Goal: Task Accomplishment & Management: Use online tool/utility

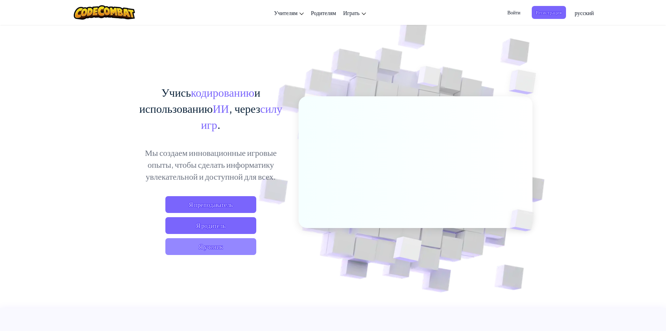
click at [244, 243] on span "Я ученик" at bounding box center [210, 246] width 91 height 17
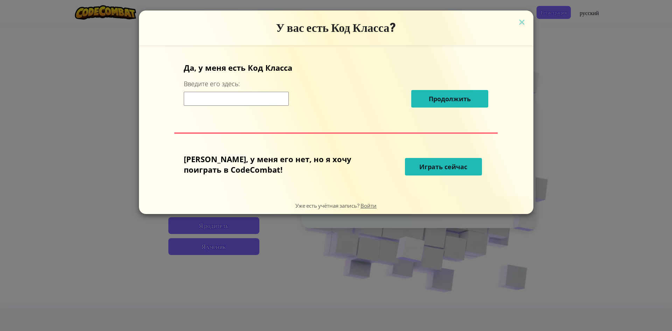
click at [281, 101] on input at bounding box center [236, 99] width 105 height 14
click at [431, 169] on span "Играть сейчас" at bounding box center [443, 166] width 48 height 8
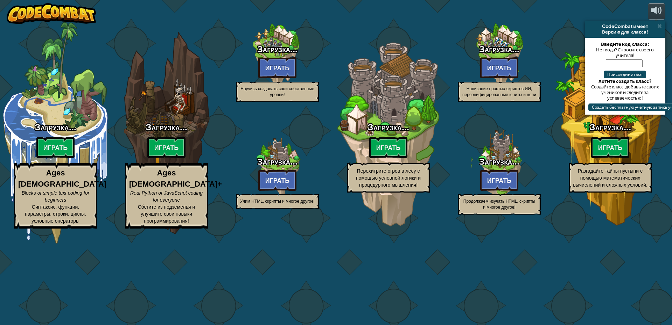
select select "ru"
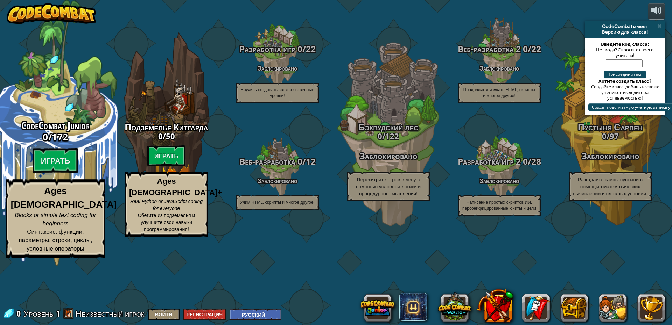
click at [90, 142] on h3 "0 / 172" at bounding box center [55, 137] width 133 height 10
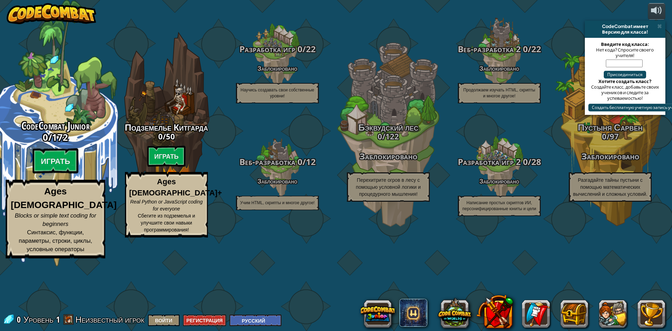
select select "ru"
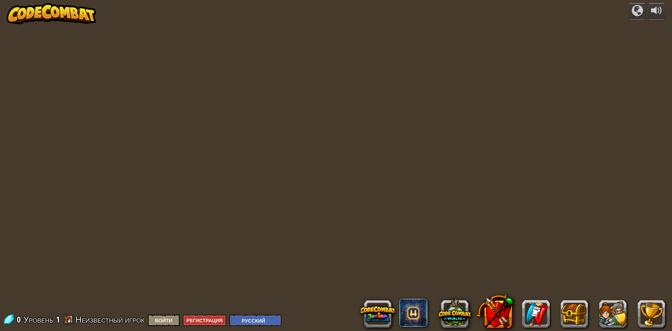
select select "ru"
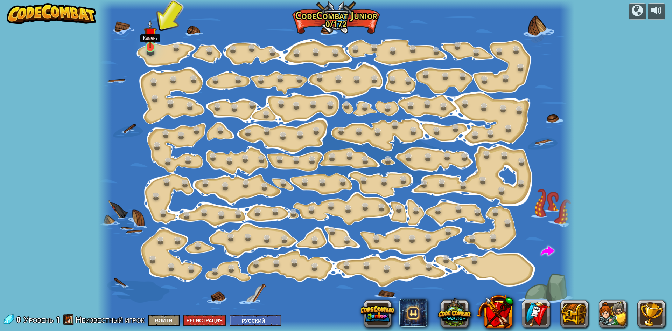
click at [154, 48] on div at bounding box center [150, 47] width 9 height 10
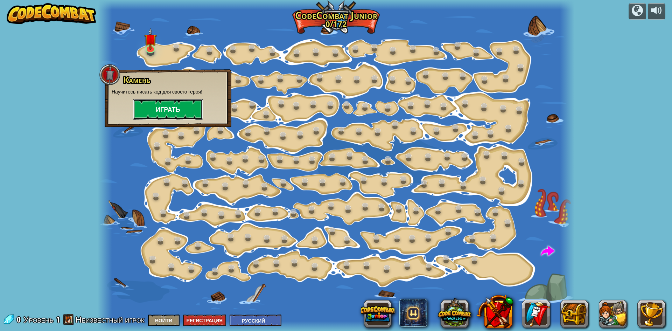
click at [171, 109] on button "Играть" at bounding box center [168, 109] width 70 height 21
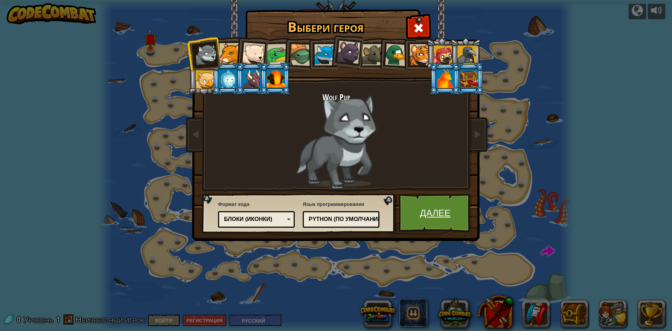
click at [443, 223] on link "Далее" at bounding box center [434, 212] width 73 height 38
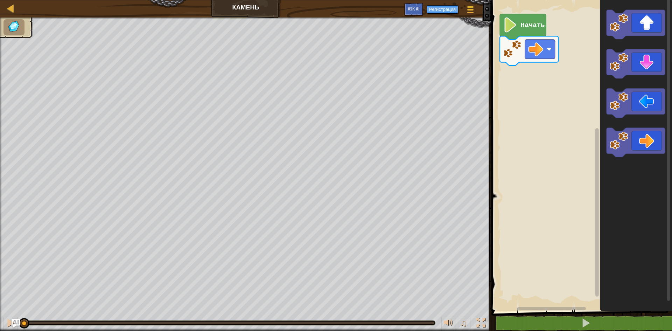
click at [516, 24] on image "Рабочая область Blockly" at bounding box center [510, 24] width 14 height 15
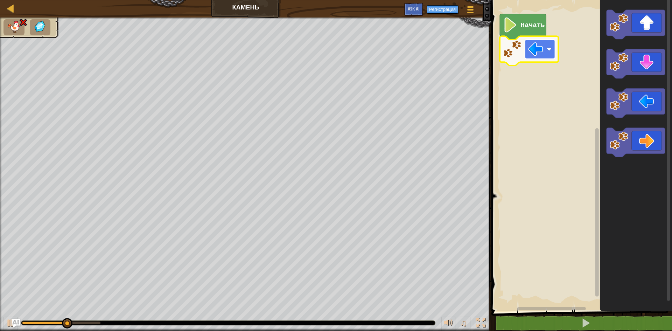
click at [537, 50] on image "Рабочая область Blockly" at bounding box center [535, 49] width 15 height 15
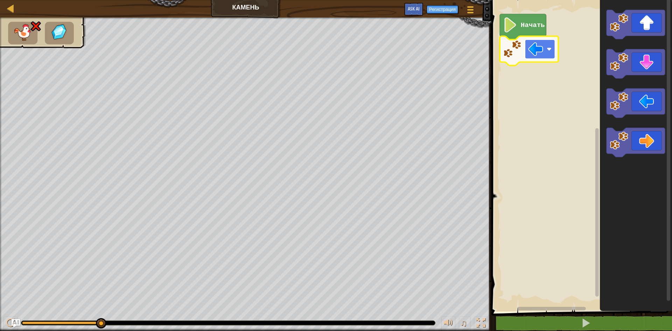
click at [541, 49] on image "Рабочая область Blockly" at bounding box center [535, 49] width 15 height 15
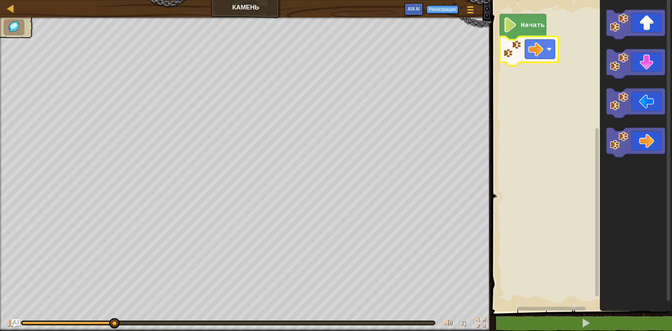
click at [522, 90] on rect "Рабочая область Blockly" at bounding box center [580, 154] width 183 height 314
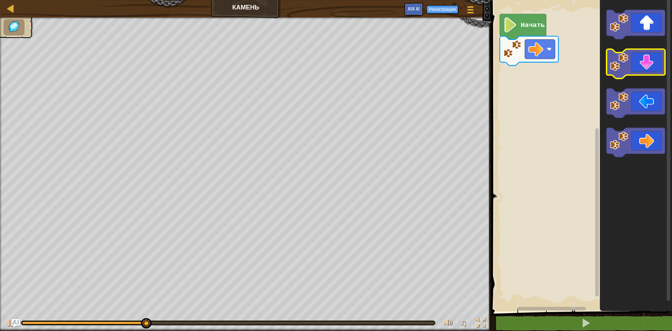
click at [623, 70] on image "Рабочая область Blockly" at bounding box center [618, 62] width 19 height 19
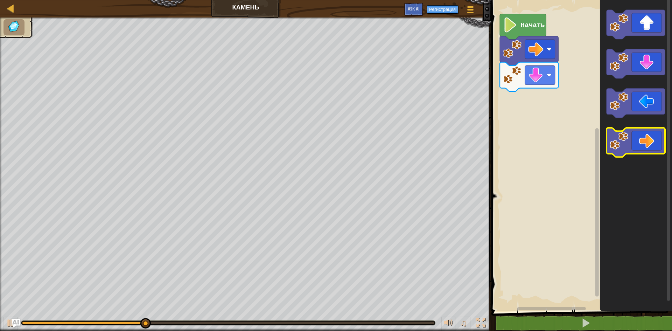
click at [639, 132] on icon "Рабочая область Blockly" at bounding box center [635, 142] width 58 height 29
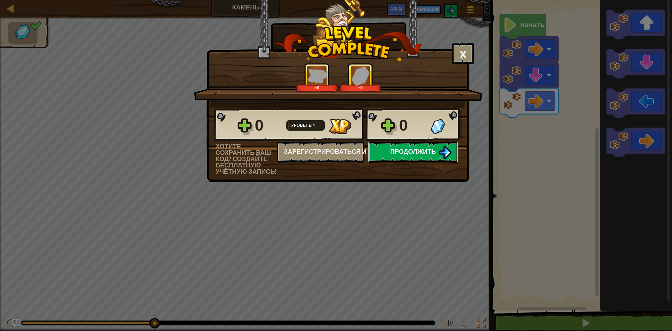
click at [409, 152] on span "Продолжить" at bounding box center [413, 151] width 46 height 9
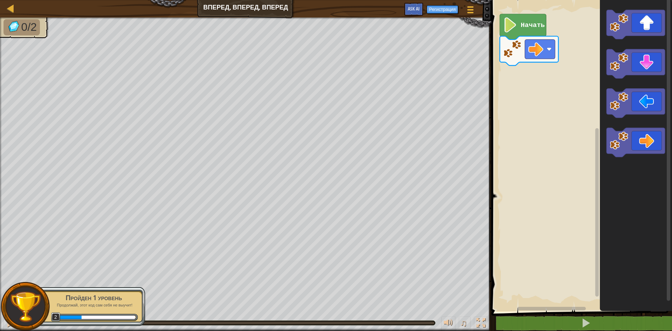
click at [540, 28] on text "Начать" at bounding box center [532, 25] width 24 height 8
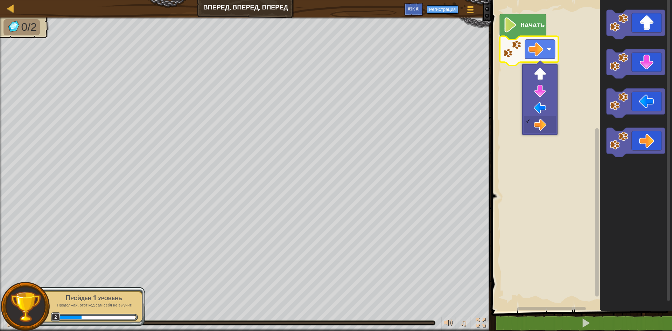
drag, startPoint x: 543, startPoint y: 119, endPoint x: 542, endPoint y: 116, distance: 3.6
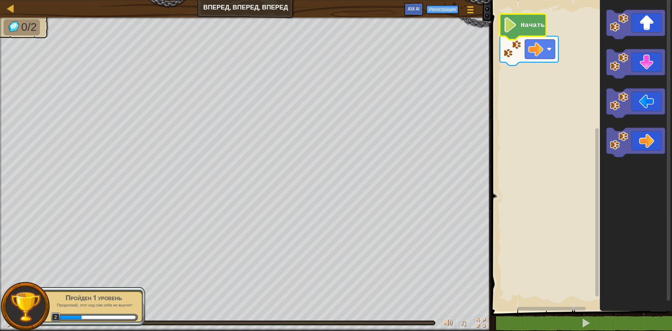
click at [537, 26] on text "Начать" at bounding box center [532, 25] width 24 height 8
click at [639, 30] on icon "Рабочая область Blockly" at bounding box center [635, 24] width 58 height 29
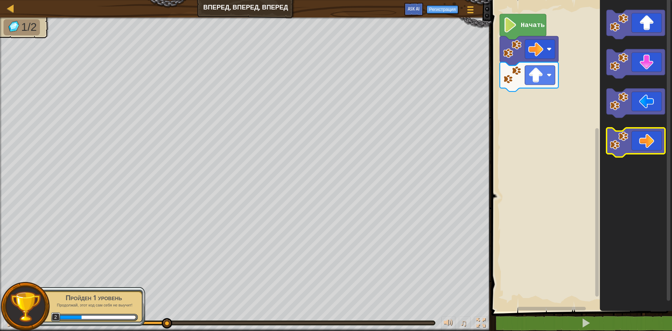
click at [648, 141] on icon "Рабочая область Blockly" at bounding box center [635, 142] width 58 height 29
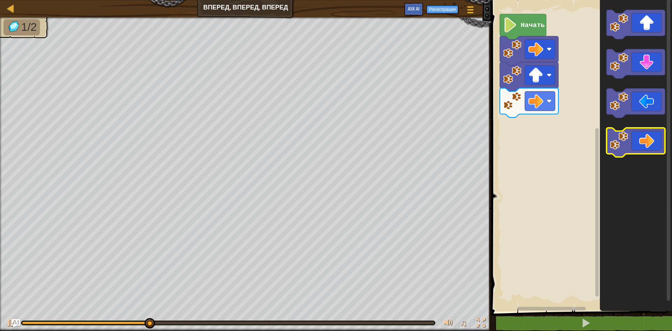
click at [648, 141] on icon "Рабочая область Blockly" at bounding box center [635, 142] width 58 height 29
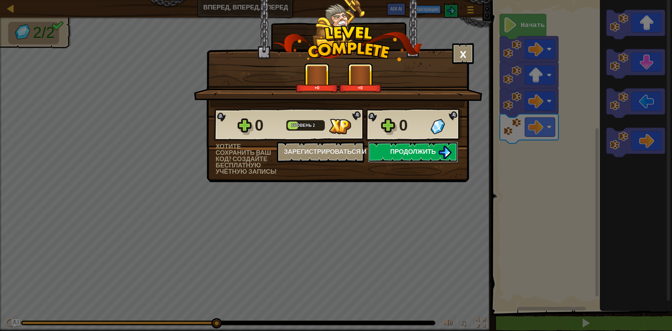
click at [411, 155] on span "Продолжить" at bounding box center [413, 151] width 46 height 9
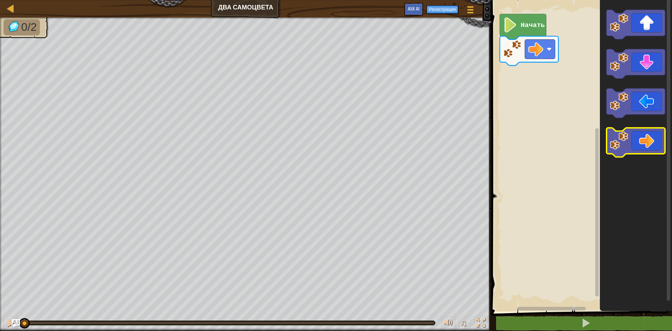
click at [638, 137] on icon "Рабочая область Blockly" at bounding box center [635, 142] width 58 height 29
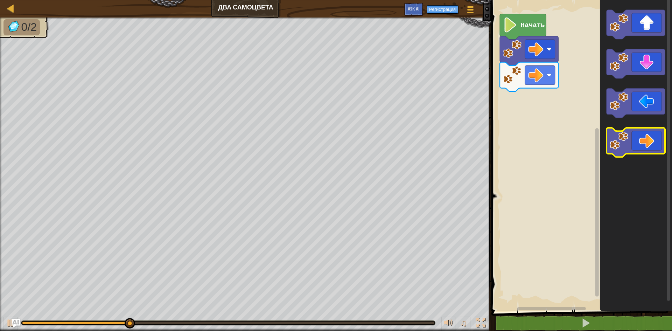
click at [638, 137] on icon "Рабочая область Blockly" at bounding box center [635, 142] width 58 height 29
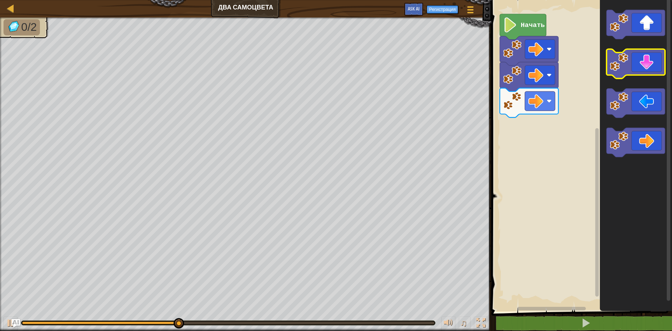
click at [645, 64] on icon "Рабочая область Blockly" at bounding box center [635, 63] width 58 height 29
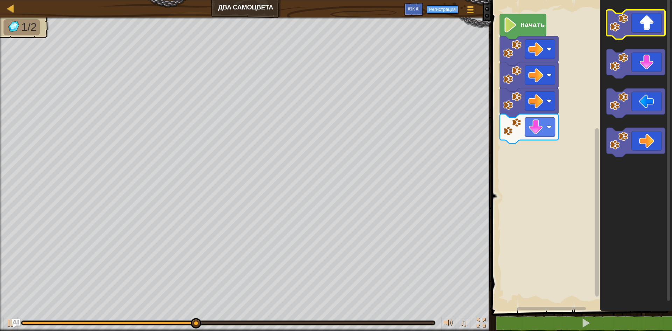
click at [647, 29] on icon "Рабочая область Blockly" at bounding box center [635, 24] width 58 height 29
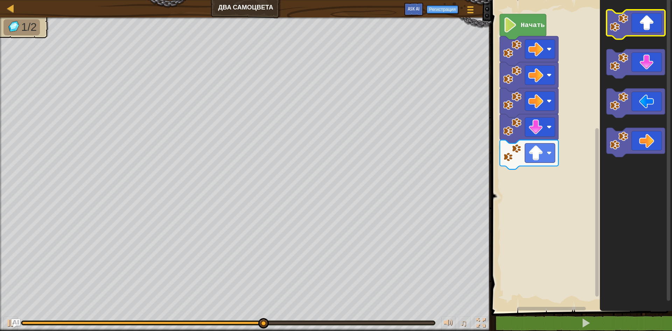
click at [647, 29] on icon "Рабочая область Blockly" at bounding box center [635, 24] width 58 height 29
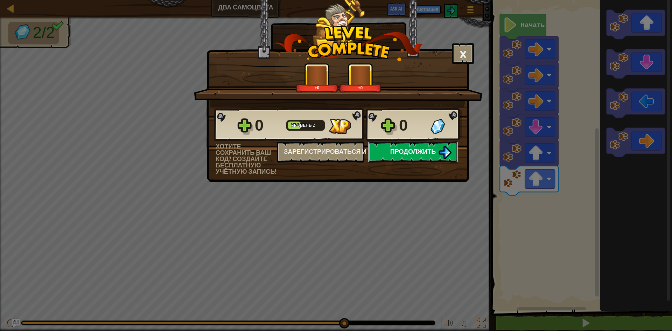
click at [398, 152] on span "Продолжить" at bounding box center [413, 151] width 46 height 9
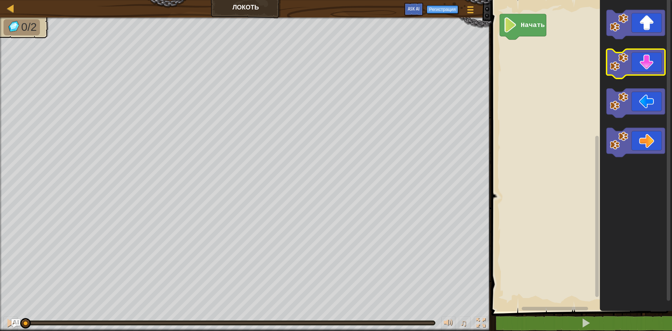
click at [630, 69] on icon "Рабочая область Blockly" at bounding box center [635, 63] width 58 height 29
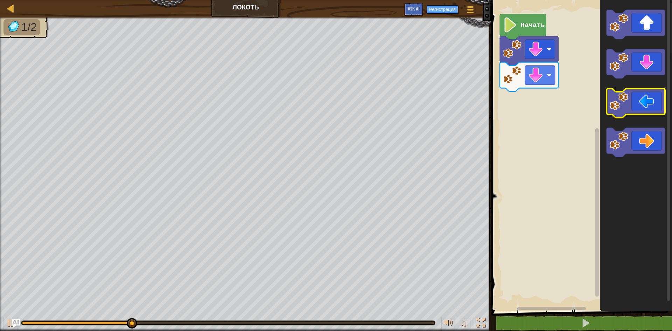
click at [638, 110] on icon "Рабочая область Blockly" at bounding box center [635, 102] width 58 height 29
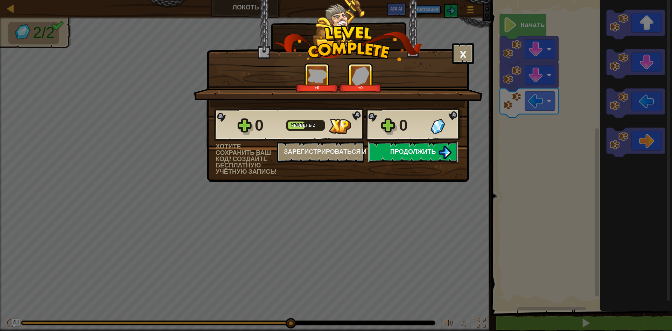
click at [394, 155] on span "Продолжить" at bounding box center [413, 151] width 46 height 9
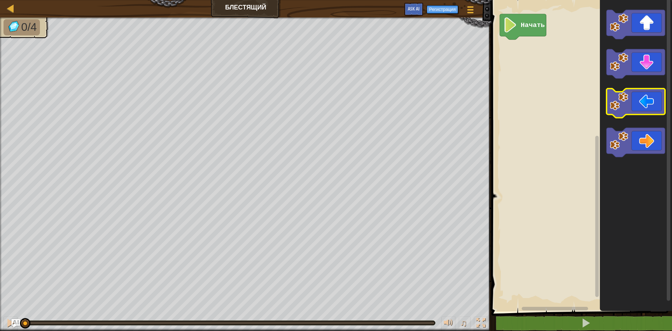
click at [624, 100] on image "Рабочая область Blockly" at bounding box center [618, 101] width 19 height 19
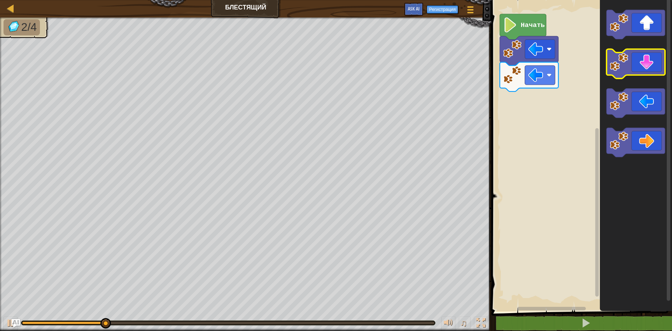
click at [634, 69] on icon "Рабочая область Blockly" at bounding box center [635, 63] width 58 height 29
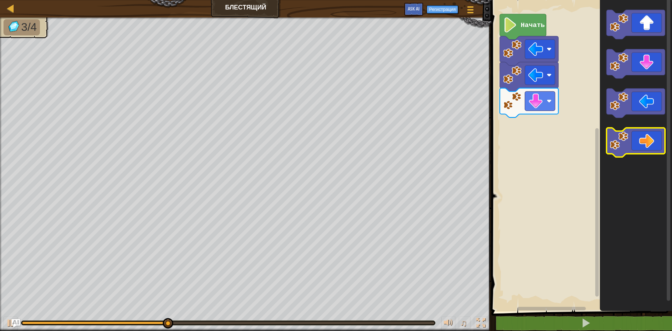
click at [635, 150] on icon "Рабочая область Blockly" at bounding box center [635, 142] width 58 height 29
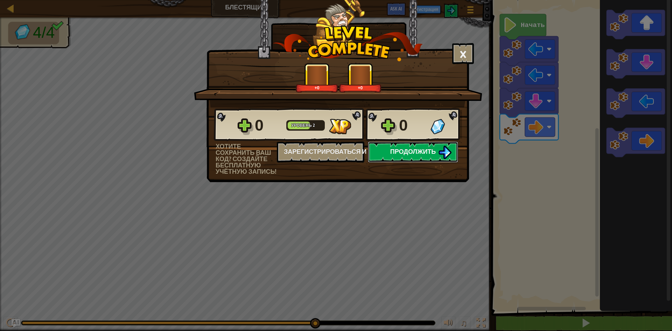
click at [417, 151] on span "Продолжить" at bounding box center [413, 151] width 46 height 9
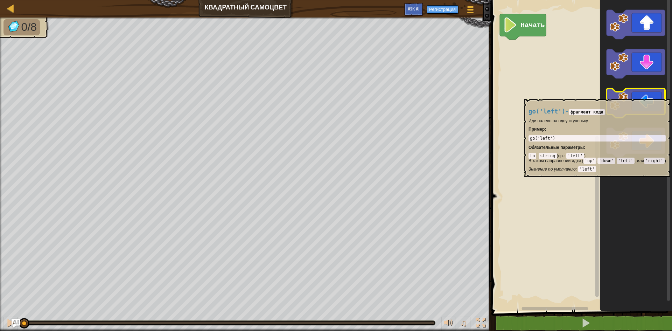
click at [634, 95] on icon "Рабочая область Blockly" at bounding box center [635, 102] width 58 height 29
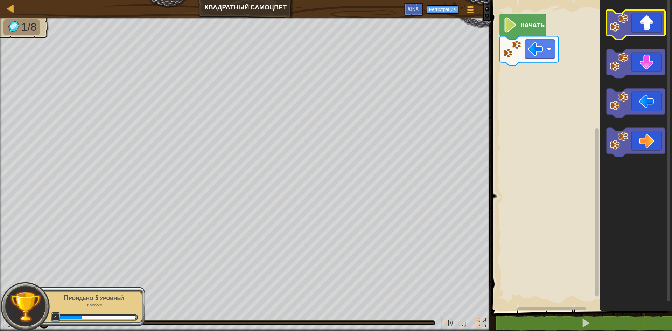
click at [642, 30] on icon "Рабочая область Blockly" at bounding box center [635, 24] width 58 height 29
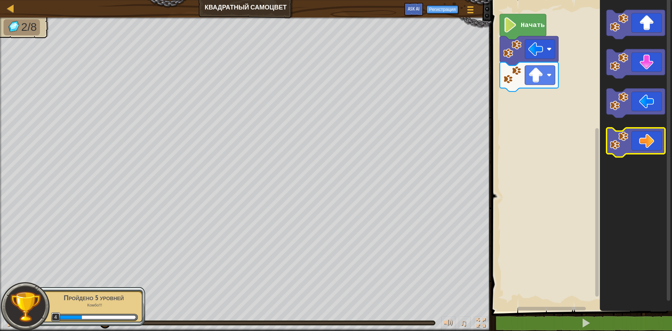
click at [649, 142] on icon "Рабочая область Blockly" at bounding box center [635, 142] width 58 height 29
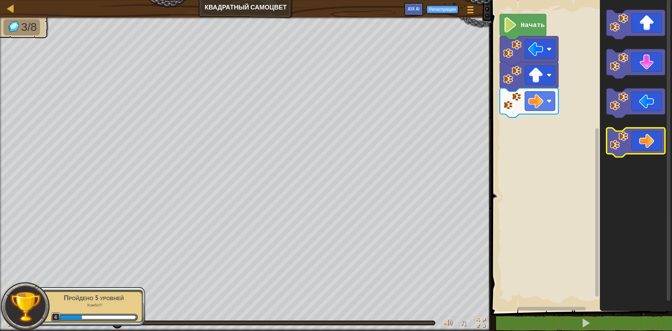
click at [649, 142] on icon "Рабочая область Blockly" at bounding box center [635, 142] width 58 height 29
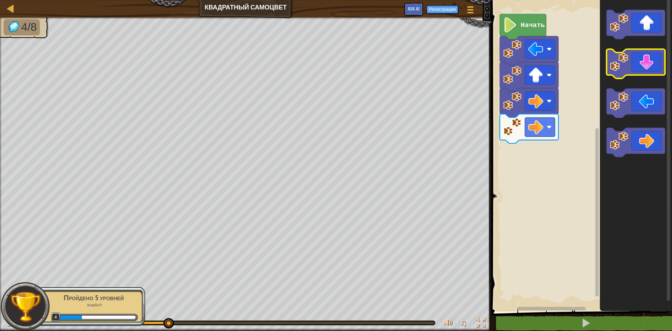
click at [649, 70] on icon "Рабочая область Blockly" at bounding box center [635, 63] width 58 height 29
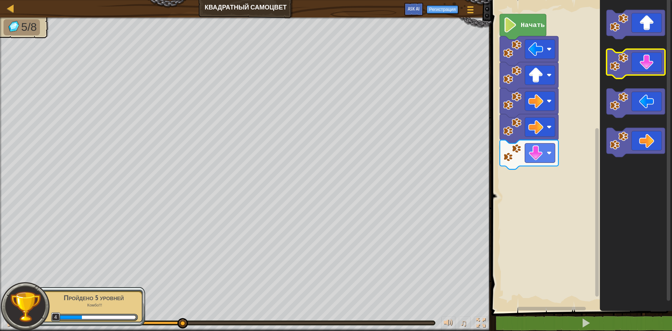
click at [649, 70] on icon "Рабочая область Blockly" at bounding box center [635, 63] width 58 height 29
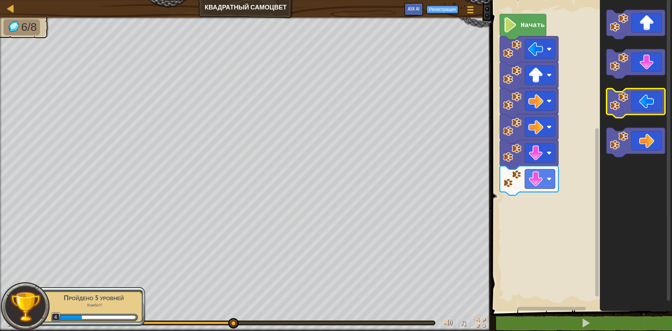
click at [645, 104] on icon "Рабочая область Blockly" at bounding box center [635, 102] width 58 height 29
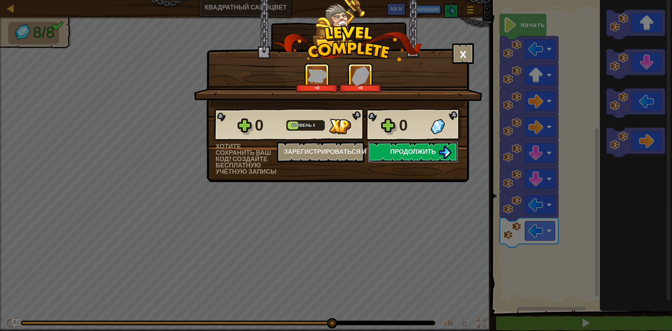
click at [437, 157] on button "Продолжить" at bounding box center [413, 151] width 90 height 21
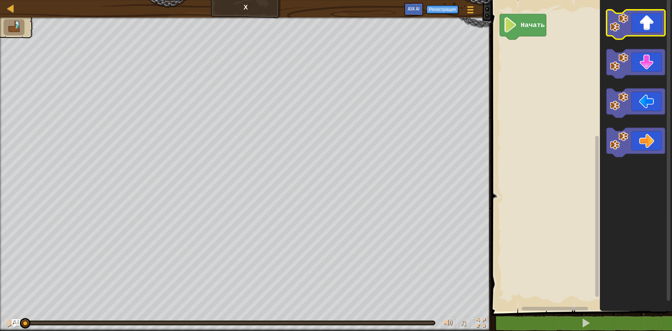
click at [645, 36] on rect "Рабочая область Blockly" at bounding box center [635, 24] width 58 height 29
click at [512, 27] on image "Рабочая область Blockly" at bounding box center [510, 24] width 14 height 15
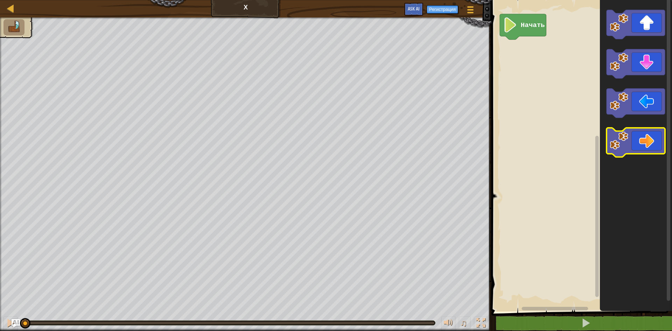
click at [623, 137] on image "Рабочая область Blockly" at bounding box center [618, 140] width 19 height 19
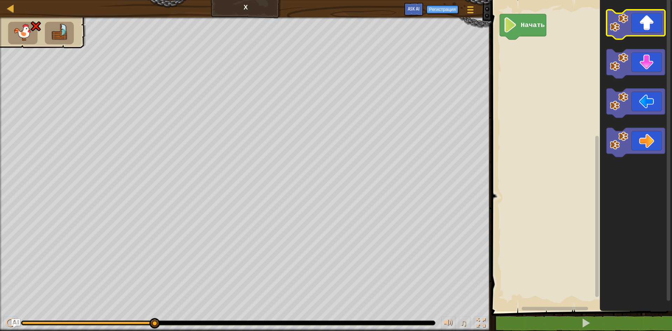
click at [635, 32] on icon "Рабочая область Blockly" at bounding box center [635, 24] width 58 height 29
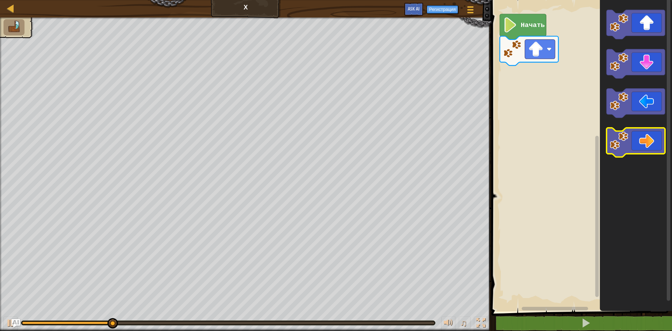
click at [642, 142] on icon "Рабочая область Blockly" at bounding box center [635, 142] width 58 height 29
click at [643, 142] on icon "Рабочая область Blockly" at bounding box center [635, 142] width 58 height 29
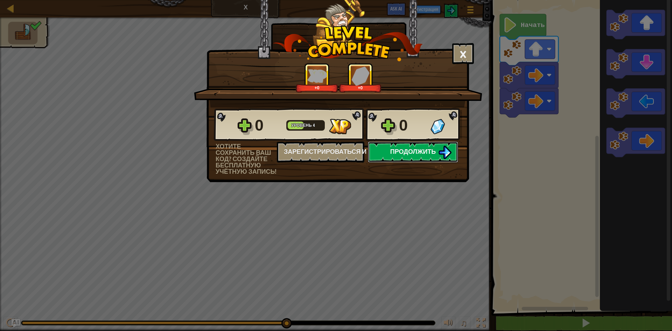
click at [407, 147] on button "Продолжить" at bounding box center [413, 151] width 90 height 21
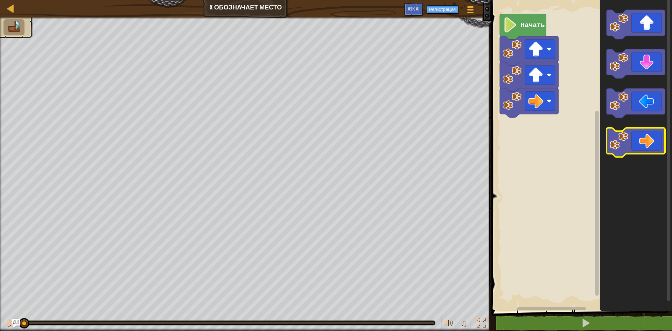
click at [653, 134] on icon "Рабочая область Blockly" at bounding box center [635, 142] width 58 height 29
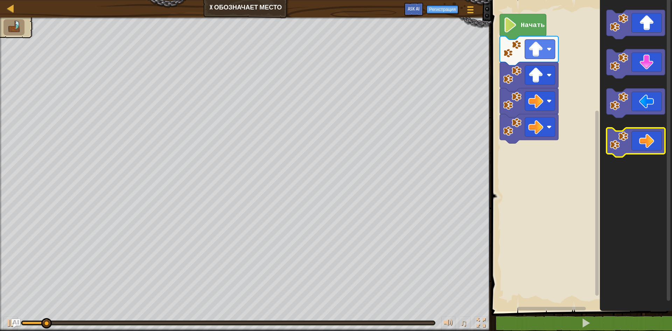
click at [653, 134] on icon "Рабочая область Blockly" at bounding box center [635, 142] width 58 height 29
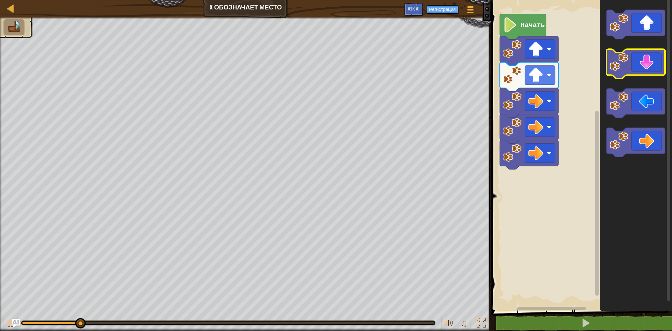
click at [644, 69] on icon "Рабочая область Blockly" at bounding box center [635, 63] width 58 height 29
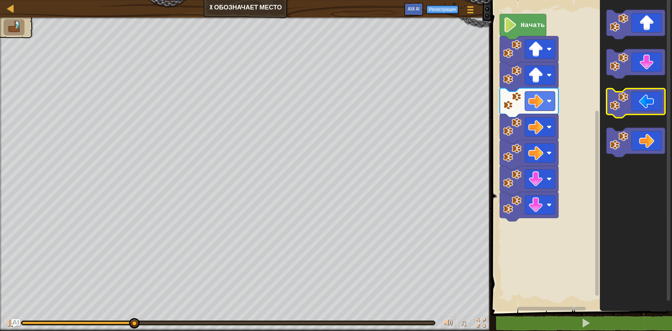
click at [649, 114] on icon "Рабочая область Blockly" at bounding box center [635, 102] width 58 height 29
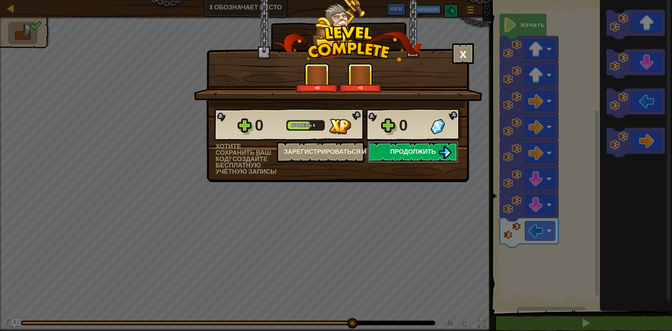
click at [398, 152] on span "Продолжить" at bounding box center [413, 151] width 46 height 9
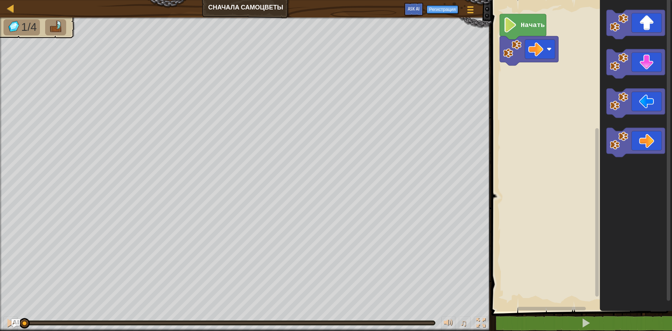
click at [565, 124] on rect "Рабочая область Blockly" at bounding box center [580, 154] width 183 height 314
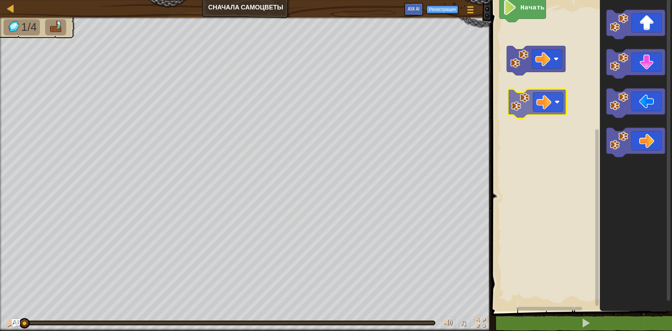
click at [543, 98] on div "Начать" at bounding box center [580, 154] width 183 height 314
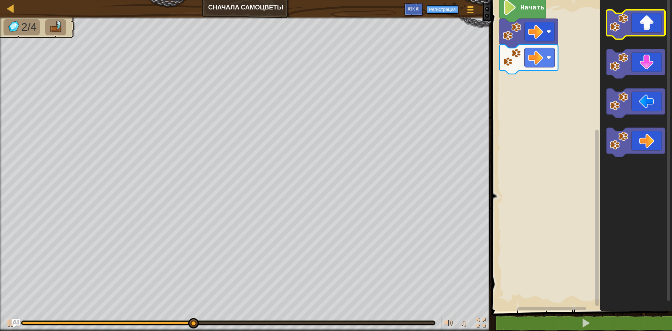
click at [650, 26] on icon "Рабочая область Blockly" at bounding box center [635, 24] width 58 height 29
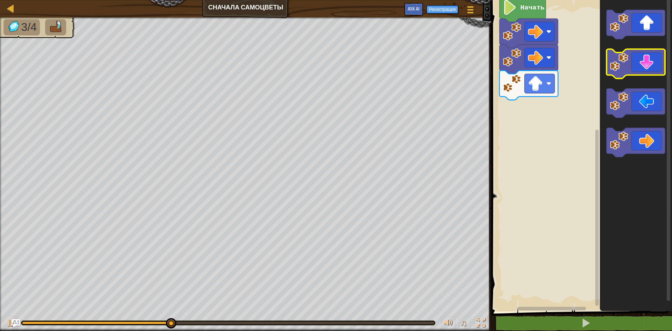
click at [647, 70] on icon "Рабочая область Blockly" at bounding box center [635, 63] width 58 height 29
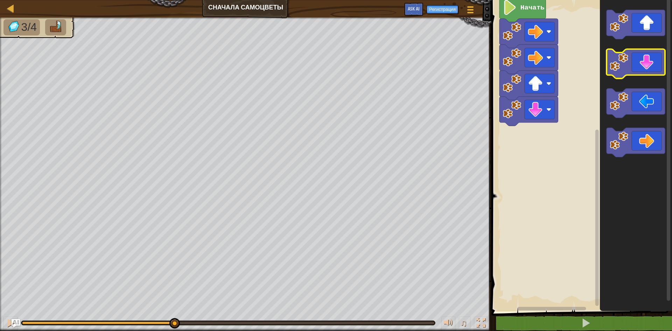
click at [647, 70] on icon "Рабочая область Blockly" at bounding box center [635, 63] width 58 height 29
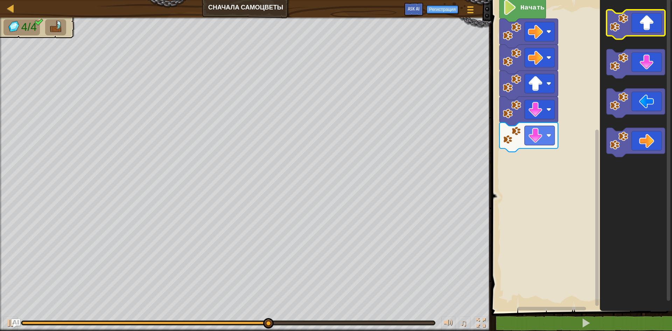
click at [648, 26] on icon "Рабочая область Blockly" at bounding box center [635, 24] width 58 height 29
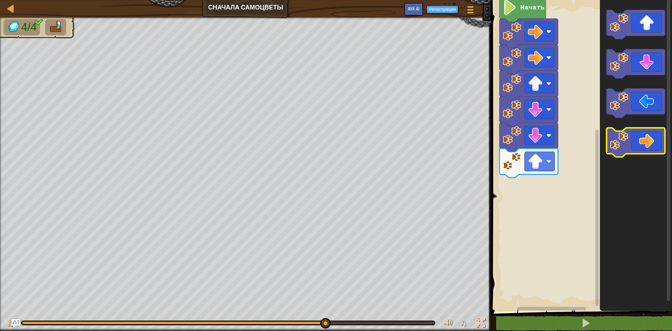
click at [657, 143] on icon "Рабочая область Blockly" at bounding box center [635, 142] width 58 height 29
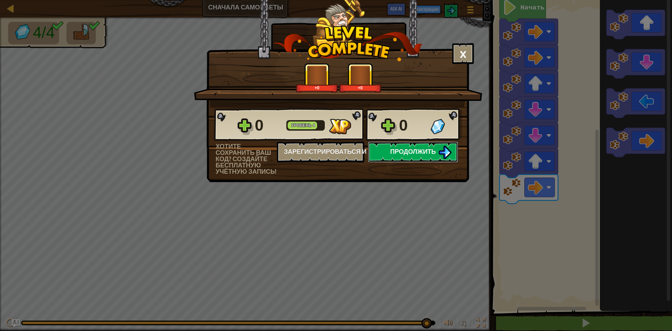
click at [410, 143] on button "Продолжить" at bounding box center [413, 151] width 90 height 21
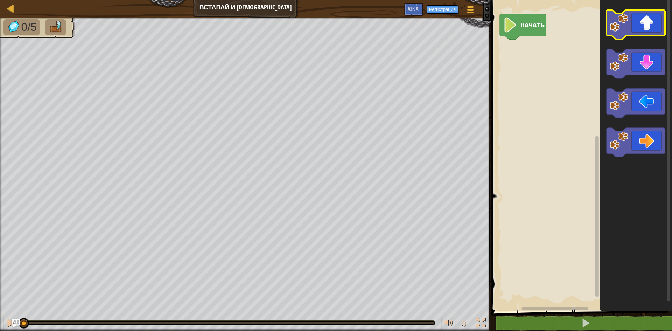
click at [642, 28] on icon "Рабочая область Blockly" at bounding box center [635, 24] width 58 height 29
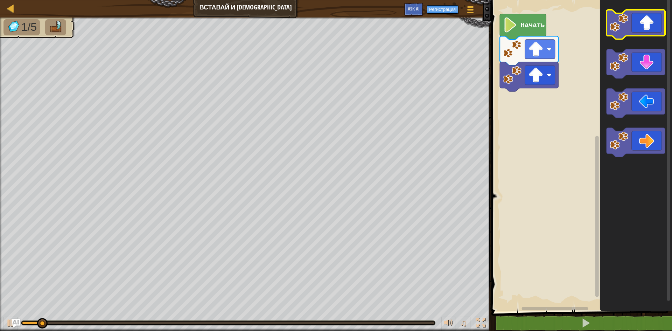
click at [642, 28] on icon "Рабочая область Blockly" at bounding box center [635, 24] width 58 height 29
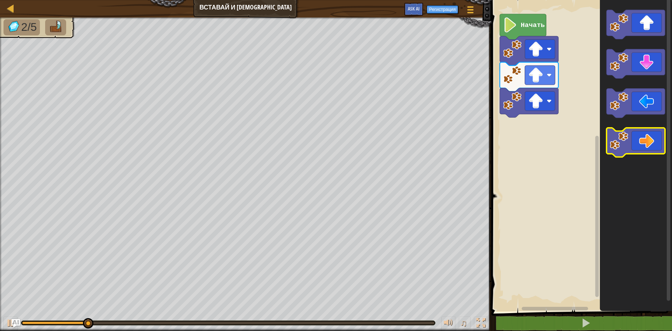
click at [648, 145] on icon "Рабочая область Blockly" at bounding box center [635, 142] width 58 height 29
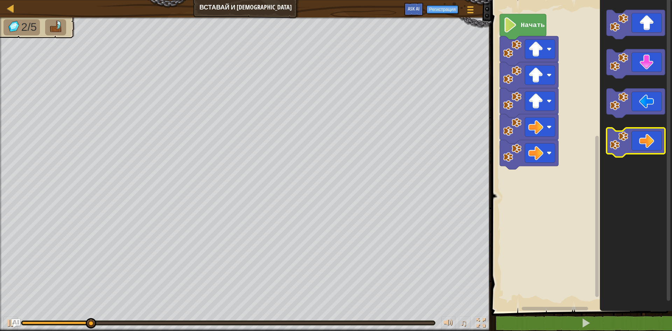
click at [648, 145] on icon "Рабочая область Blockly" at bounding box center [635, 142] width 58 height 29
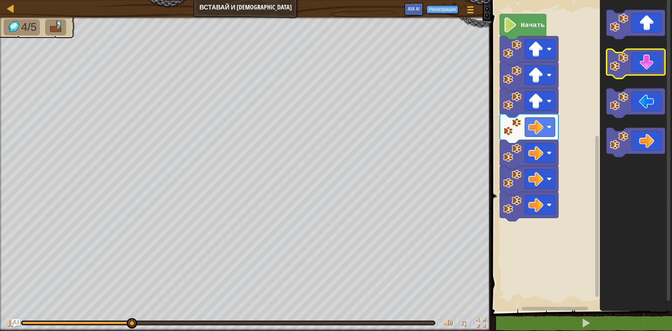
click at [646, 74] on icon "Рабочая область Blockly" at bounding box center [635, 63] width 58 height 29
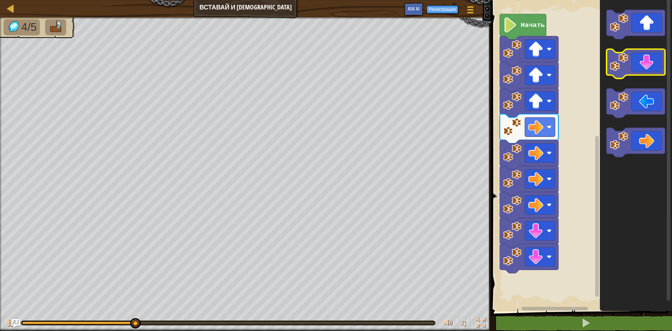
click at [646, 74] on icon "Рабочая область Blockly" at bounding box center [635, 63] width 58 height 29
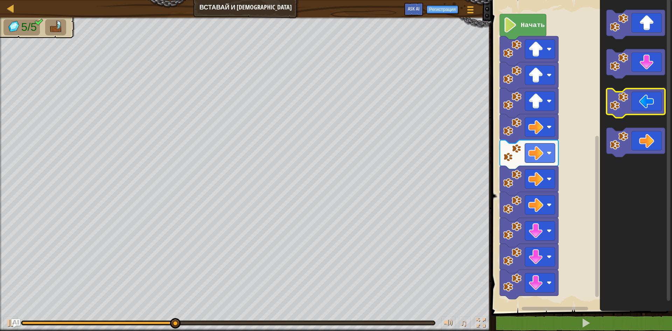
click at [645, 108] on icon "Рабочая область Blockly" at bounding box center [635, 102] width 58 height 29
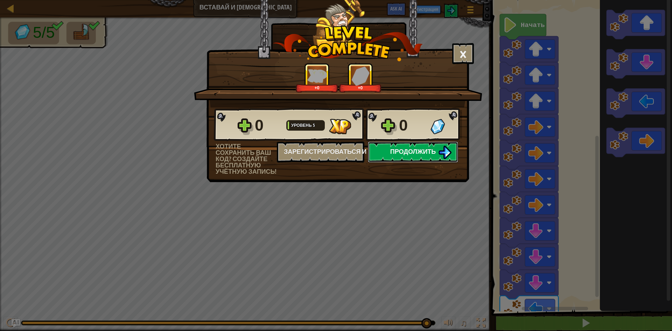
click at [411, 155] on span "Продолжить" at bounding box center [413, 151] width 46 height 9
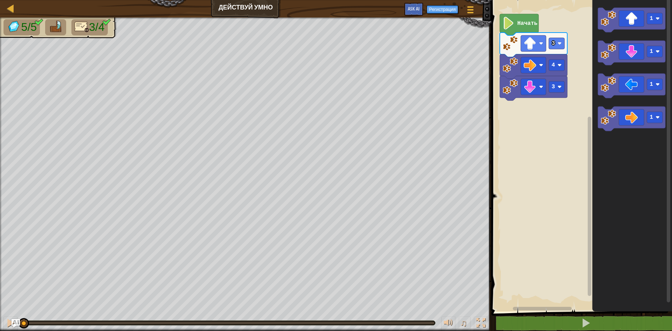
click at [525, 27] on icon "Рабочая область Blockly" at bounding box center [518, 24] width 39 height 21
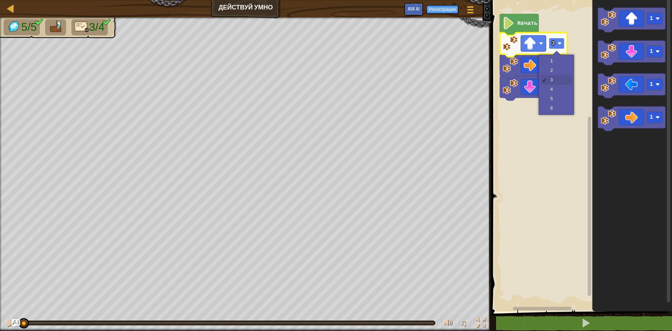
click at [558, 47] on rect "Рабочая область Blockly" at bounding box center [556, 43] width 16 height 11
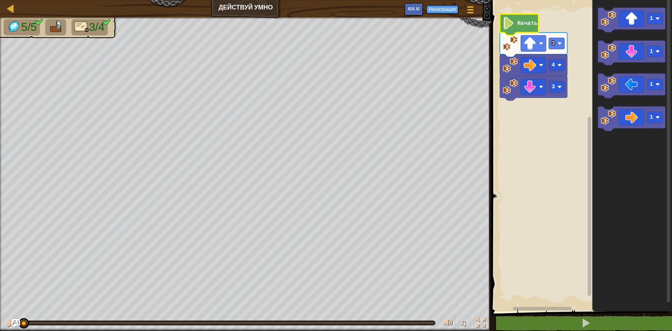
click at [520, 26] on text "Начать" at bounding box center [527, 23] width 20 height 6
click at [554, 134] on rect "Рабочая область Blockly" at bounding box center [580, 154] width 183 height 314
click at [628, 90] on icon "Рабочая область Blockly" at bounding box center [631, 85] width 68 height 24
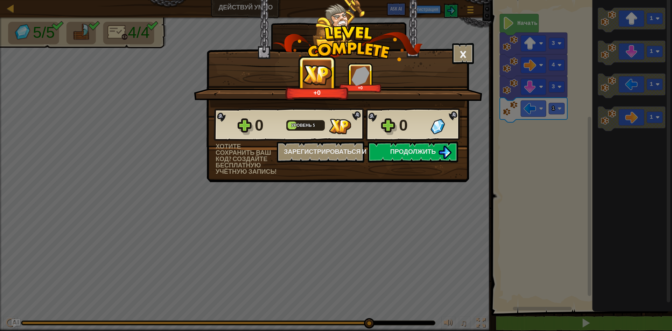
drag, startPoint x: 414, startPoint y: 132, endPoint x: 414, endPoint y: 146, distance: 14.0
click at [414, 132] on div "0" at bounding box center [412, 125] width 27 height 22
click at [414, 147] on span "Продолжить" at bounding box center [413, 151] width 46 height 9
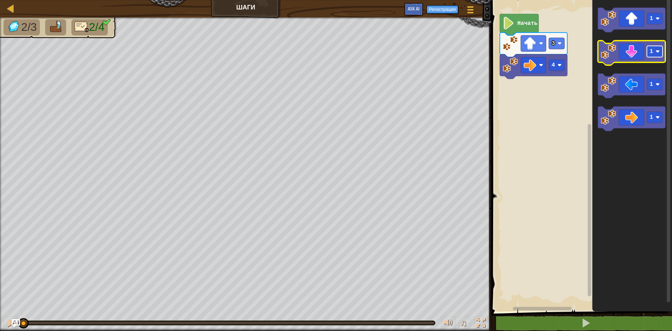
click at [659, 55] on rect "Рабочая область Blockly" at bounding box center [654, 51] width 16 height 11
click at [625, 56] on icon "Рабочая область Blockly" at bounding box center [631, 53] width 68 height 24
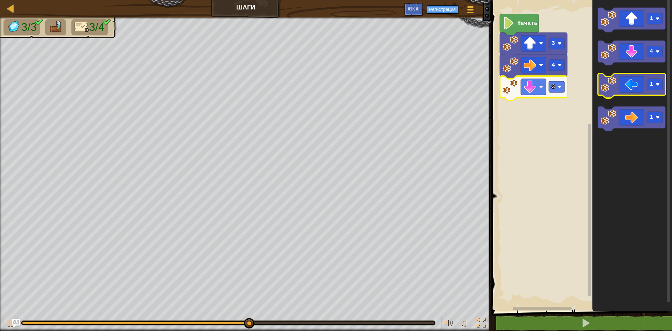
click at [655, 89] on rect "Рабочая область Blockly" at bounding box center [654, 84] width 16 height 11
click at [635, 86] on icon "Рабочая область Blockly" at bounding box center [631, 85] width 68 height 24
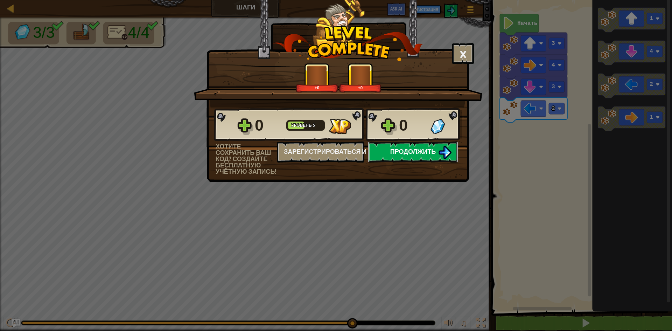
click at [415, 149] on span "Продолжить" at bounding box center [413, 151] width 46 height 9
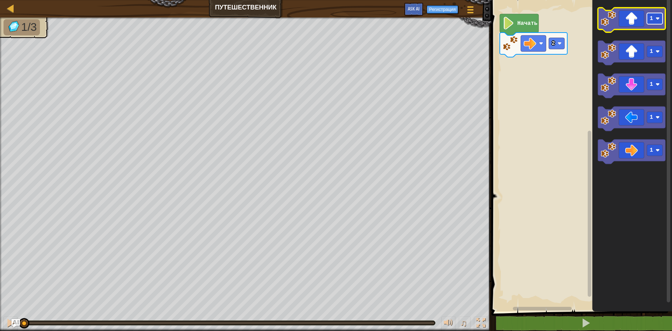
click at [657, 23] on rect "Рабочая область Blockly" at bounding box center [654, 18] width 16 height 11
click at [636, 19] on icon "Рабочая область Blockly" at bounding box center [631, 20] width 68 height 24
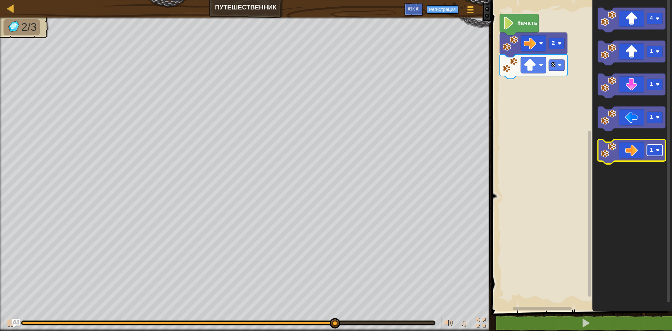
click at [657, 154] on rect "Рабочая область Blockly" at bounding box center [654, 149] width 16 height 11
click at [637, 148] on icon "Рабочая область Blockly" at bounding box center [631, 151] width 68 height 24
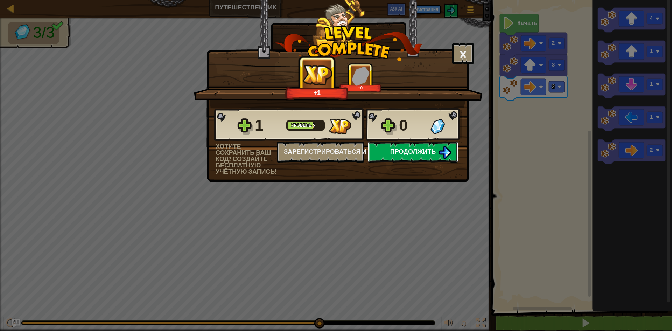
click at [434, 157] on button "Продолжить" at bounding box center [413, 151] width 90 height 21
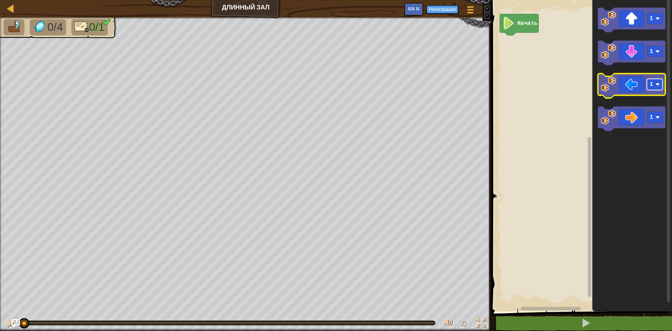
click at [659, 90] on rect "Рабочая область Blockly" at bounding box center [654, 84] width 16 height 11
click at [639, 90] on icon "Рабочая область Blockly" at bounding box center [631, 85] width 68 height 24
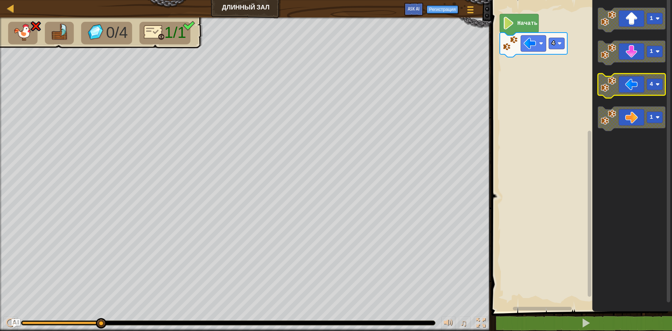
click at [657, 86] on image "Рабочая область Blockly" at bounding box center [657, 84] width 4 height 4
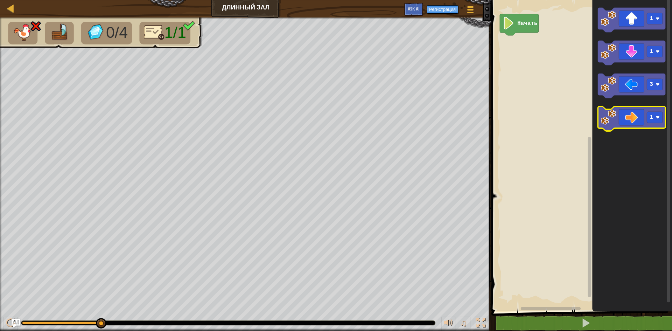
click at [638, 115] on icon "Рабочая область Blockly" at bounding box center [631, 118] width 68 height 24
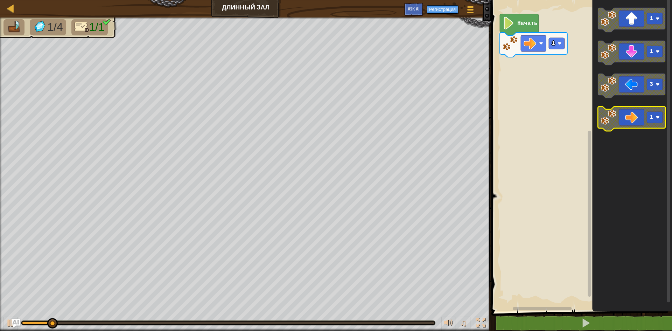
click at [638, 115] on icon "Рабочая область Blockly" at bounding box center [631, 118] width 68 height 24
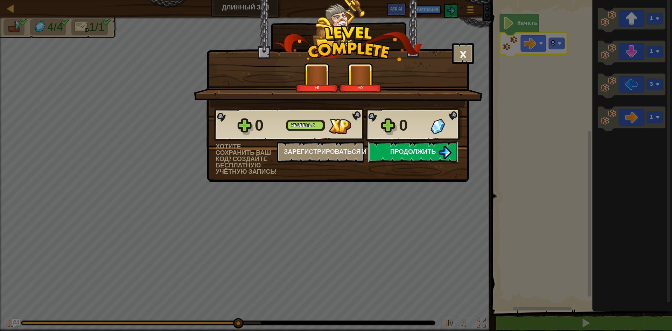
click at [448, 149] on img at bounding box center [444, 152] width 13 height 13
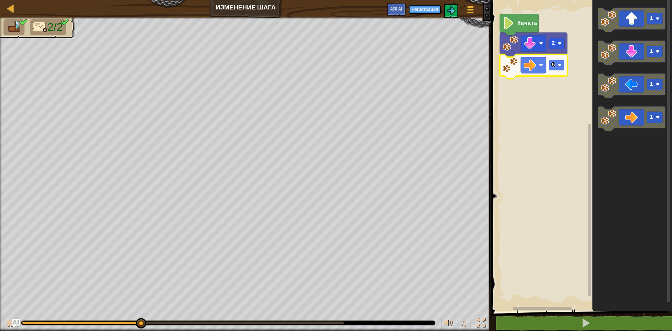
click at [553, 70] on rect "Рабочая область Blockly" at bounding box center [556, 64] width 16 height 11
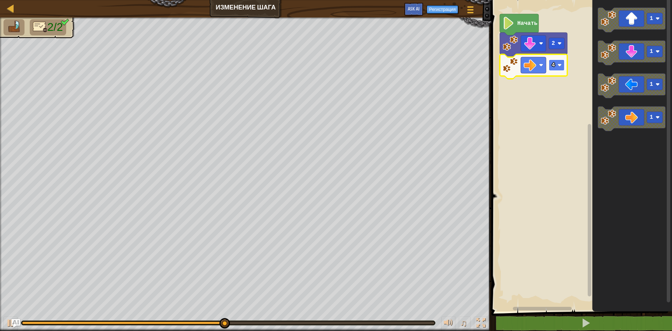
click at [560, 65] on image "Рабочая область Blockly" at bounding box center [559, 65] width 4 height 4
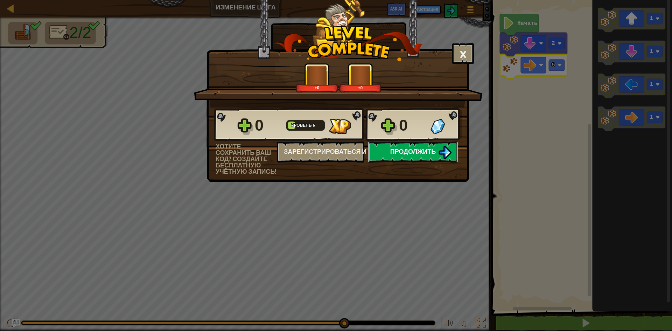
click at [433, 150] on span "Продолжить" at bounding box center [413, 151] width 46 height 9
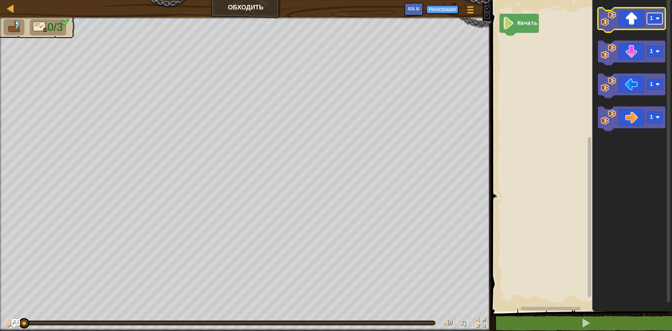
click at [653, 21] on rect "Рабочая область Blockly" at bounding box center [654, 18] width 16 height 11
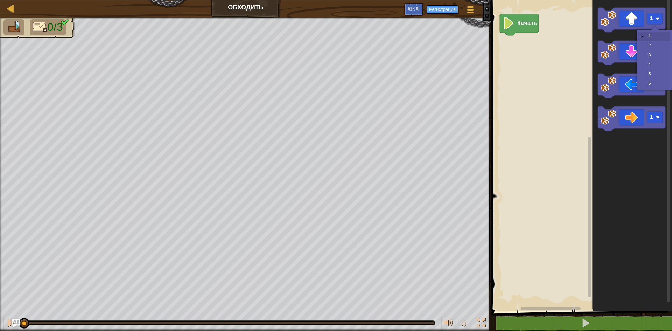
drag, startPoint x: 653, startPoint y: 40, endPoint x: 653, endPoint y: 45, distance: 4.9
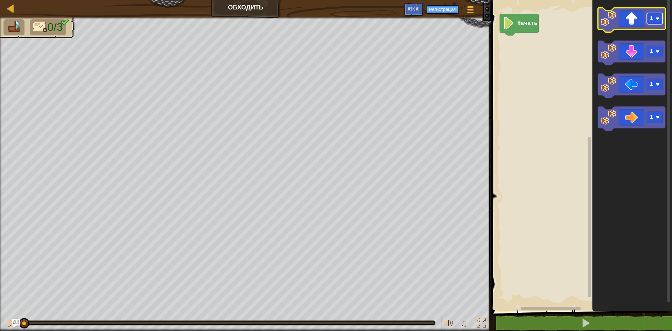
click at [652, 23] on rect "Рабочая область Blockly" at bounding box center [654, 18] width 16 height 11
click at [630, 27] on icon "Рабочая область Blockly" at bounding box center [631, 20] width 68 height 24
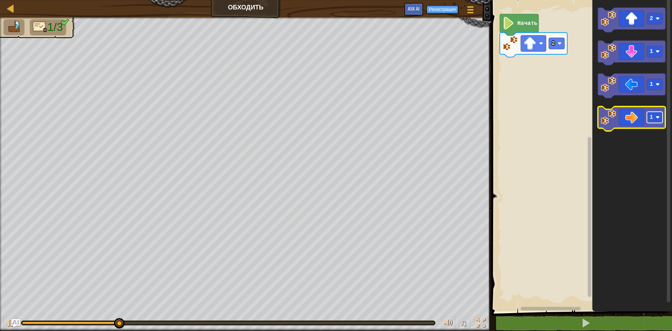
click at [656, 121] on rect "Рабочая область Blockly" at bounding box center [654, 117] width 16 height 11
click at [636, 119] on icon "Рабочая область Blockly" at bounding box center [631, 118] width 68 height 24
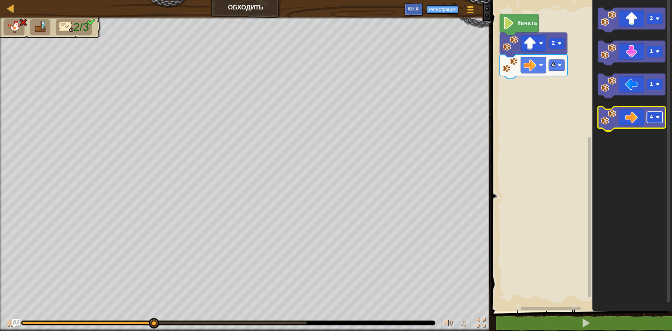
click at [658, 120] on rect "Рабочая область Blockly" at bounding box center [654, 117] width 16 height 11
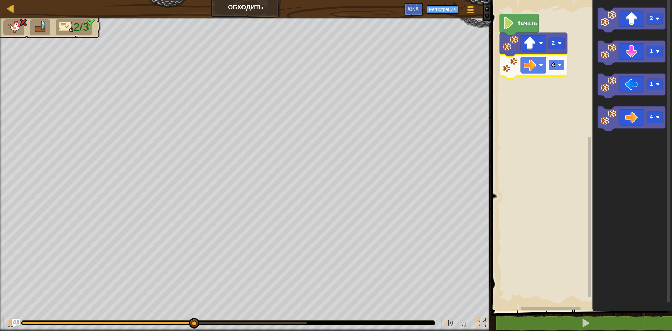
click at [561, 70] on rect "Рабочая область Blockly" at bounding box center [556, 64] width 16 height 11
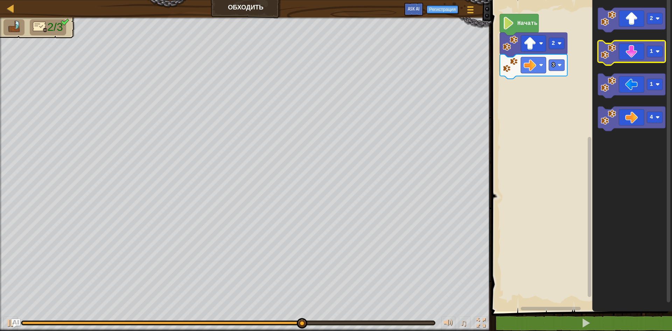
click at [638, 56] on icon "Рабочая область Blockly" at bounding box center [631, 53] width 68 height 24
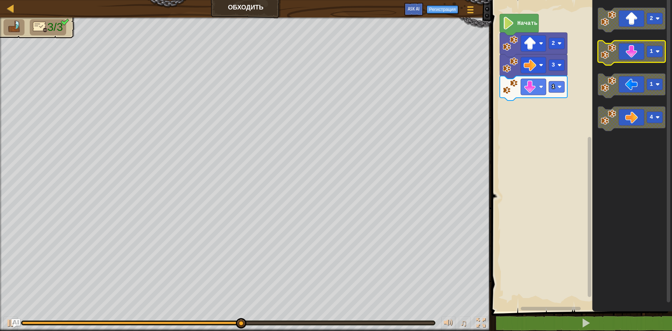
click at [652, 54] on text "1" at bounding box center [650, 51] width 3 height 6
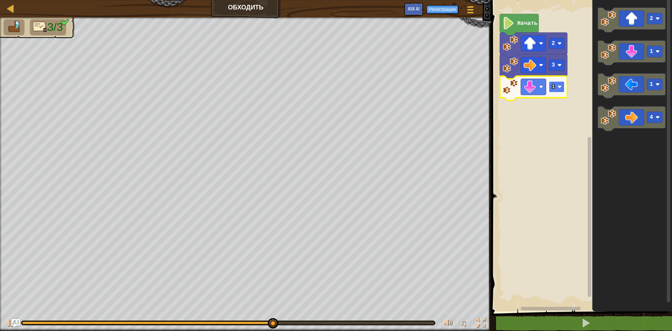
click at [559, 88] on image "Рабочая область Blockly" at bounding box center [559, 87] width 4 height 4
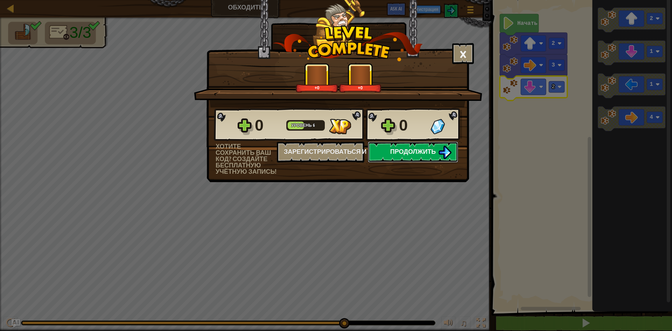
click at [398, 156] on button "Продолжить" at bounding box center [413, 151] width 90 height 21
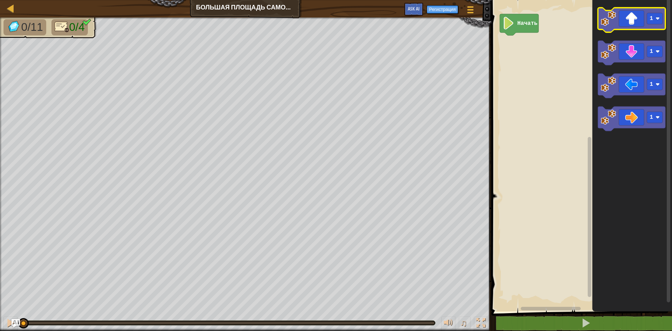
click at [632, 23] on icon "Рабочая область Blockly" at bounding box center [631, 20] width 68 height 24
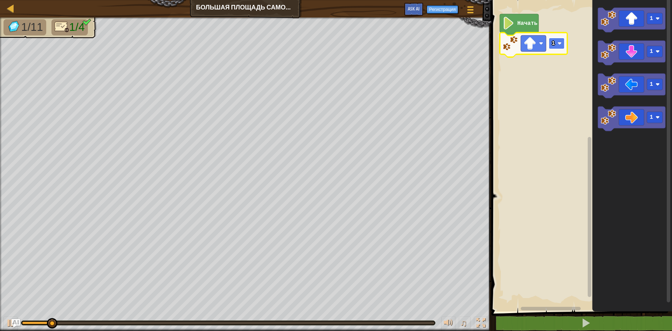
click at [554, 46] on text "1" at bounding box center [552, 43] width 3 height 6
click at [637, 115] on icon "Рабочая область Blockly" at bounding box center [631, 118] width 68 height 24
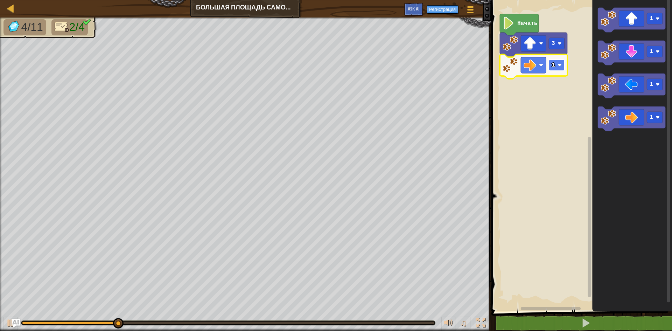
click at [557, 65] on image "Рабочая область Blockly" at bounding box center [559, 65] width 4 height 4
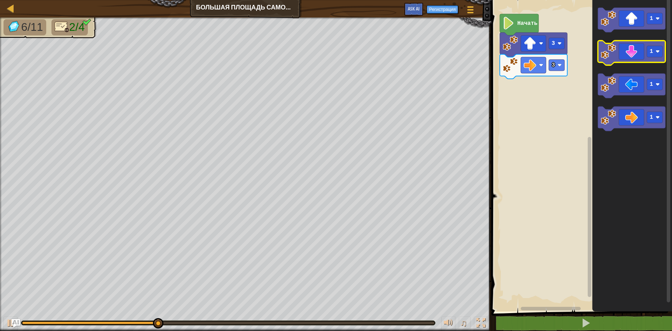
click at [633, 53] on icon "Рабочая область Blockly" at bounding box center [631, 53] width 68 height 24
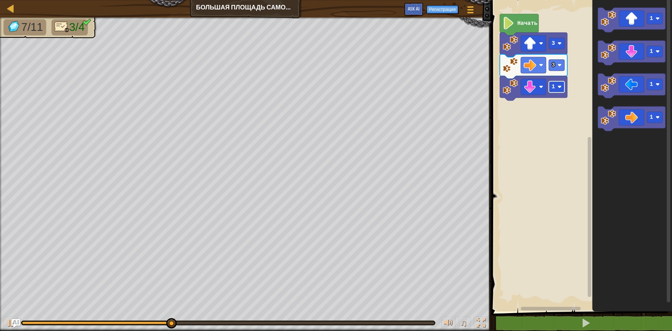
click at [557, 88] on image "Рабочая область Blockly" at bounding box center [559, 87] width 4 height 4
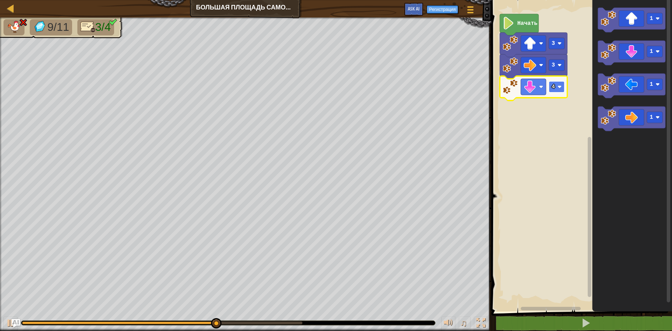
click at [563, 82] on rect "Рабочая область Blockly" at bounding box center [556, 86] width 16 height 11
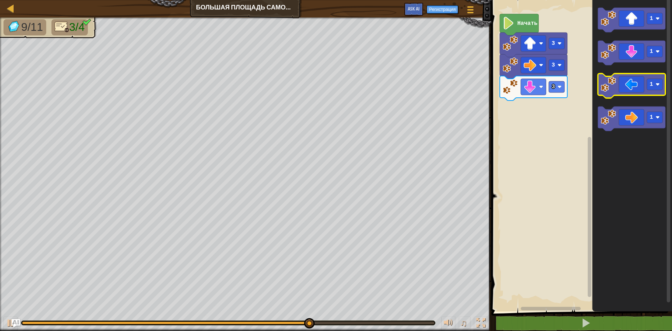
click at [633, 84] on icon "Рабочая область Blockly" at bounding box center [631, 85] width 68 height 24
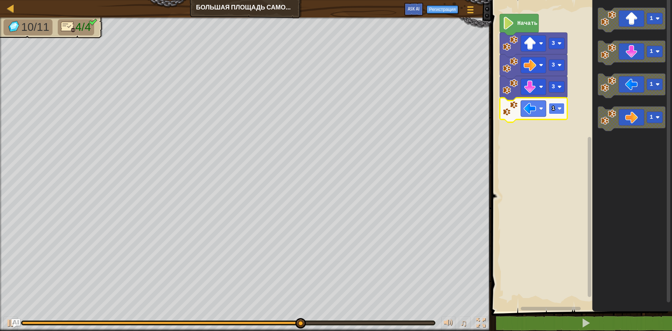
click at [560, 105] on rect "Рабочая область Blockly" at bounding box center [556, 108] width 16 height 11
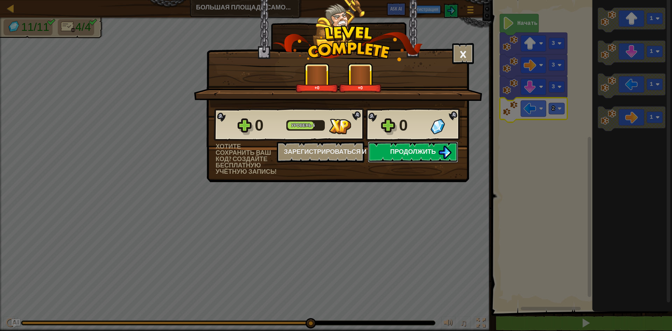
click at [411, 149] on span "Продолжить" at bounding box center [413, 151] width 46 height 9
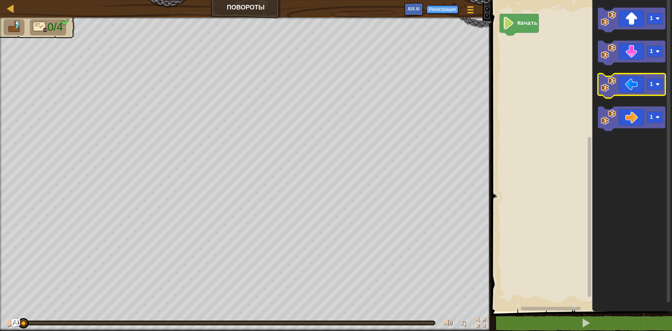
click at [633, 95] on icon "Рабочая область Blockly" at bounding box center [631, 85] width 68 height 24
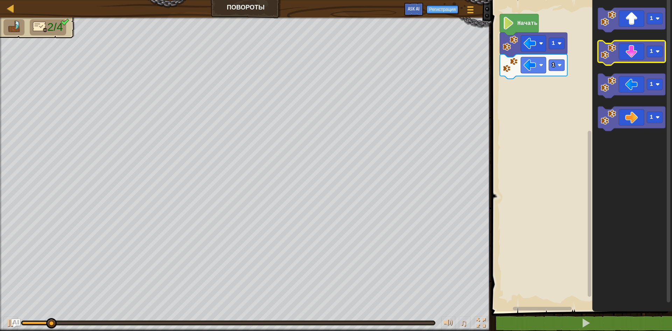
click at [632, 54] on icon "Рабочая область Blockly" at bounding box center [631, 53] width 68 height 24
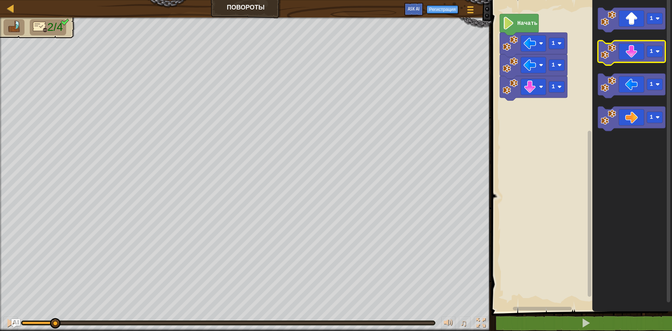
click at [632, 54] on icon "Рабочая область Blockly" at bounding box center [631, 53] width 68 height 24
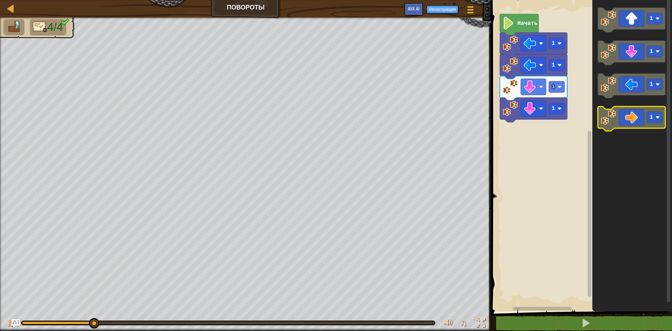
click at [639, 117] on icon "Рабочая область Blockly" at bounding box center [631, 118] width 68 height 24
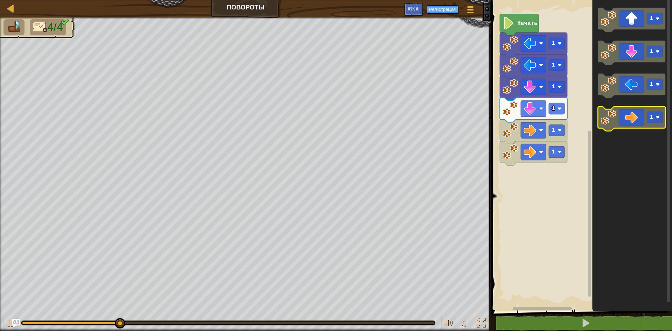
click at [639, 117] on icon "Рабочая область Blockly" at bounding box center [631, 118] width 68 height 24
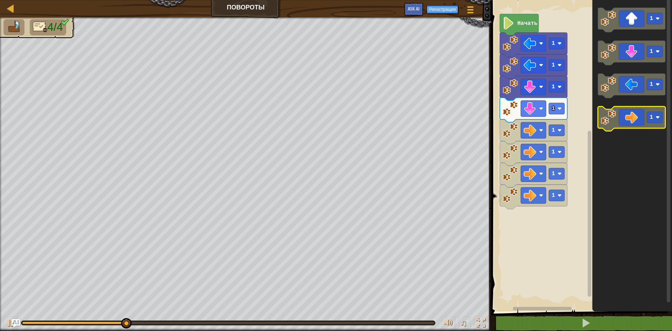
click at [639, 117] on icon "Рабочая область Blockly" at bounding box center [631, 118] width 68 height 24
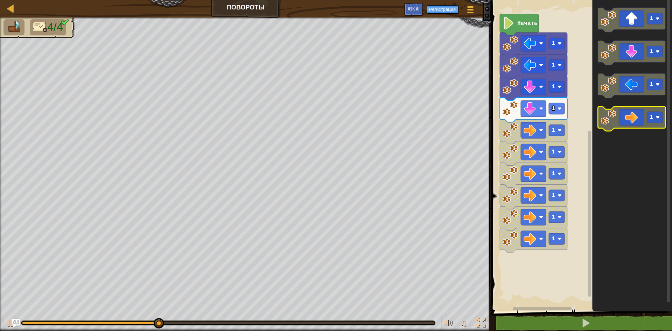
click at [636, 127] on icon "Рабочая область Blockly" at bounding box center [631, 118] width 68 height 24
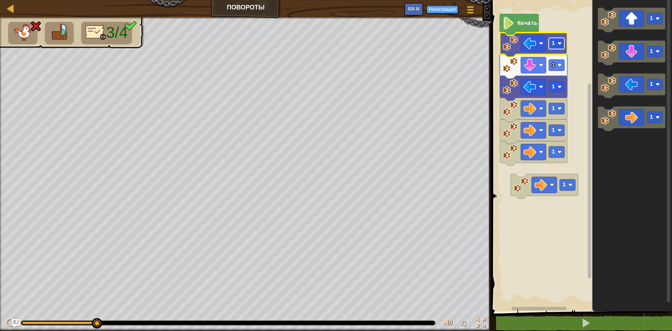
click at [556, 48] on rect "Рабочая область Blockly" at bounding box center [556, 43] width 16 height 11
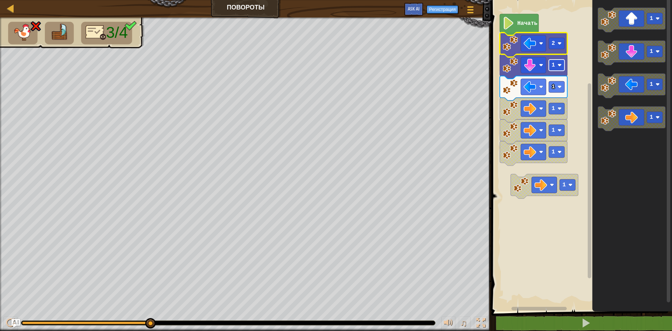
click at [560, 68] on rect "Рабочая область Blockly" at bounding box center [556, 64] width 16 height 11
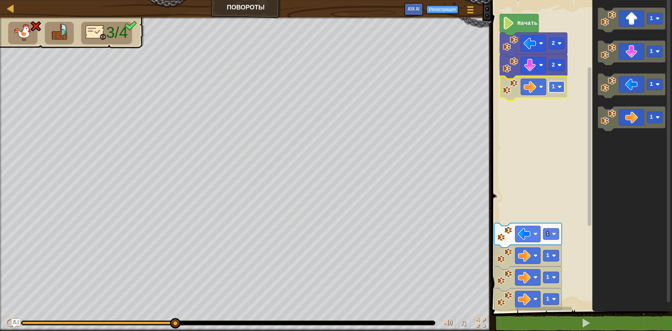
click at [554, 87] on text "1" at bounding box center [552, 87] width 3 height 6
click at [531, 23] on text "Начать" at bounding box center [527, 23] width 20 height 6
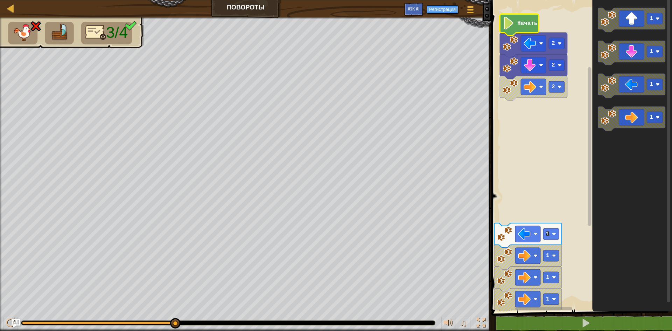
click at [531, 23] on text "Начать" at bounding box center [527, 23] width 20 height 6
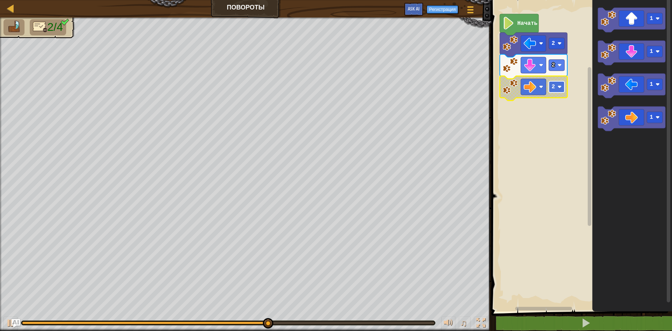
click at [558, 89] on image "Рабочая область Blockly" at bounding box center [559, 87] width 4 height 4
click at [532, 64] on image "Рабочая область Blockly" at bounding box center [529, 65] width 13 height 13
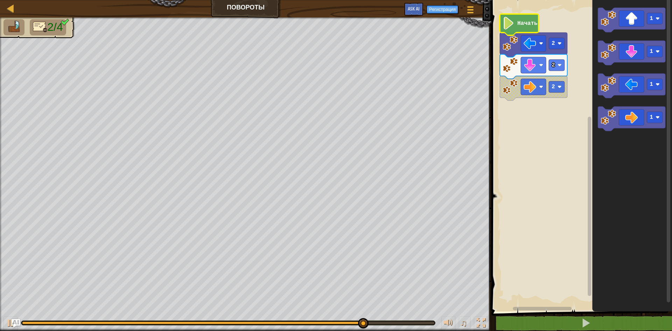
click at [532, 29] on icon "Рабочая область Blockly" at bounding box center [518, 24] width 39 height 21
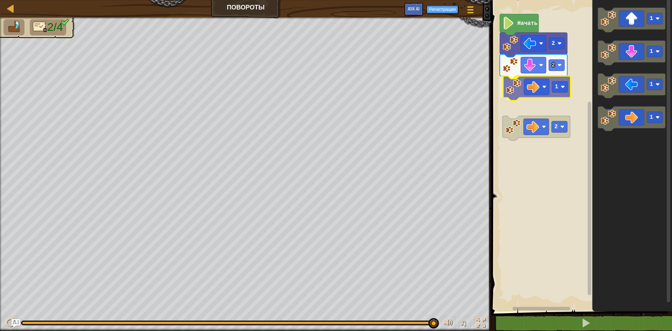
click at [528, 88] on div "Начать 2 2 1 2 1 1 1 1 1" at bounding box center [580, 154] width 183 height 314
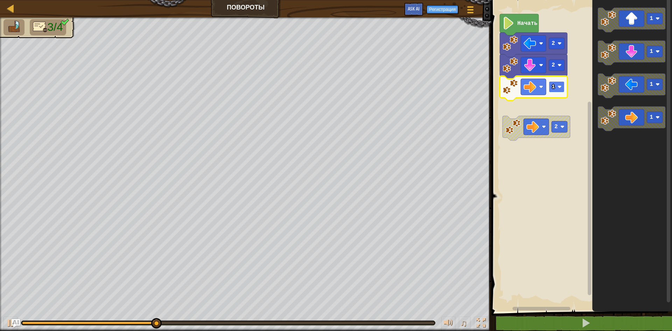
click at [557, 86] on rect "Рабочая область Blockly" at bounding box center [556, 86] width 16 height 11
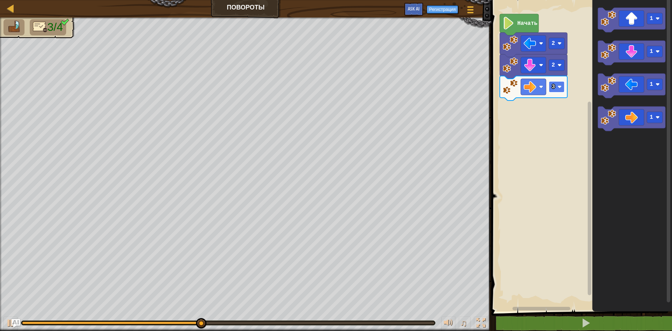
click at [559, 88] on image "Рабочая область Blockly" at bounding box center [559, 87] width 4 height 4
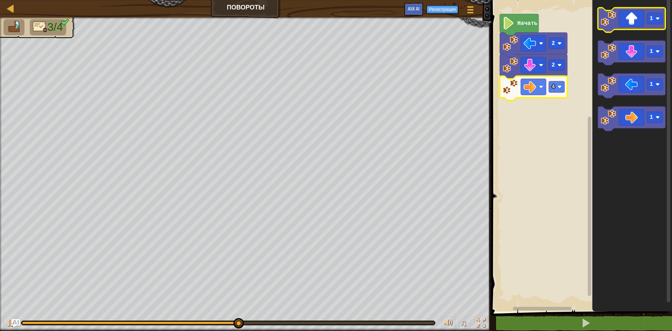
click at [635, 31] on rect "Рабочая область Blockly" at bounding box center [631, 20] width 68 height 24
click at [639, 22] on icon "Рабочая область Blockly" at bounding box center [631, 20] width 68 height 24
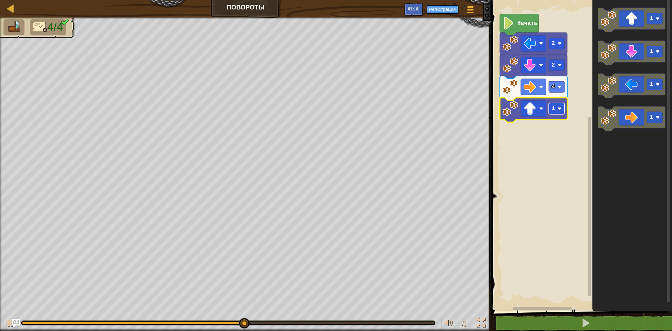
click at [555, 113] on rect "Рабочая область Blockly" at bounding box center [556, 108] width 16 height 11
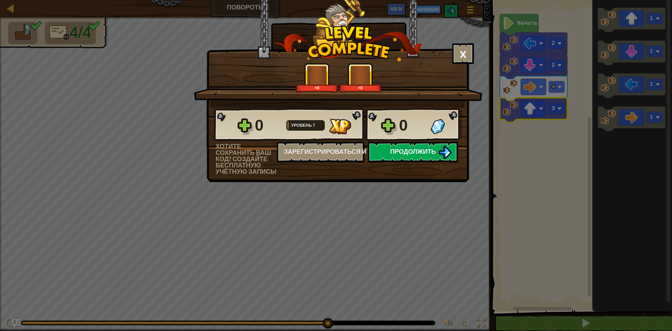
click at [398, 151] on span "Продолжить" at bounding box center [413, 151] width 46 height 9
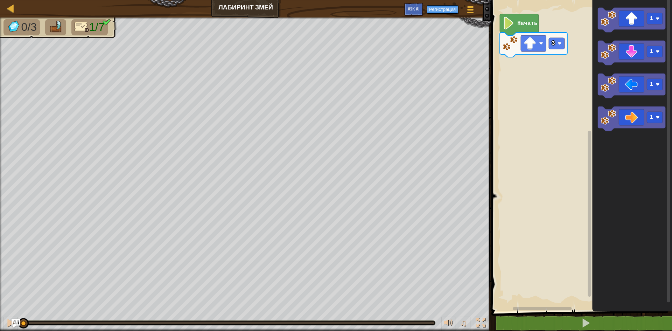
click at [513, 24] on image "Рабочая область Blockly" at bounding box center [508, 23] width 12 height 13
click at [633, 118] on icon "Рабочая область Blockly" at bounding box center [631, 118] width 68 height 24
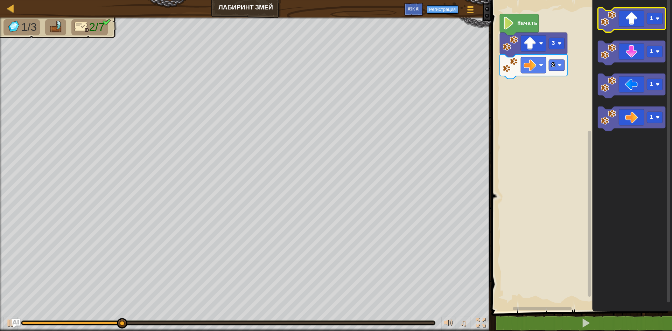
click at [632, 26] on icon "Рабочая область Blockly" at bounding box center [631, 20] width 68 height 24
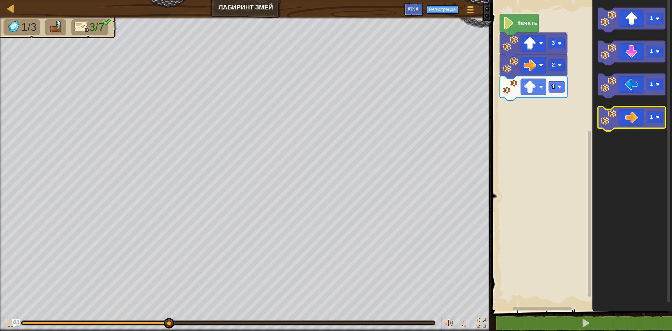
click at [632, 116] on icon "Рабочая область Blockly" at bounding box center [631, 118] width 68 height 24
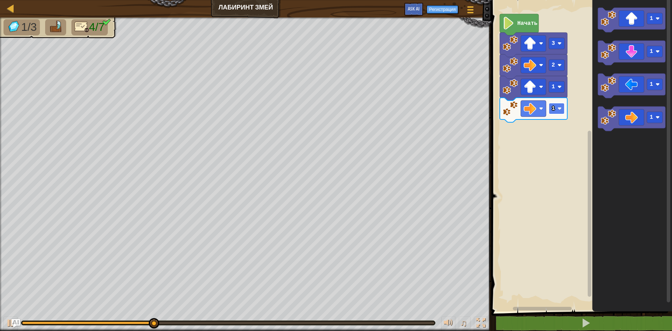
click at [560, 109] on image "Рабочая область Blockly" at bounding box center [559, 108] width 4 height 4
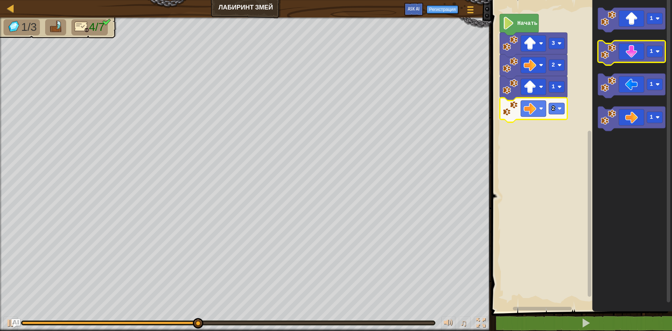
click at [632, 50] on icon "Рабочая область Blockly" at bounding box center [631, 53] width 68 height 24
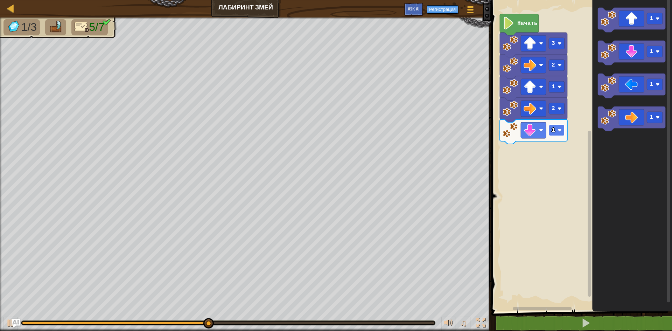
click at [559, 134] on rect "Рабочая область Blockly" at bounding box center [556, 130] width 16 height 11
click at [633, 122] on icon "Рабочая область Blockly" at bounding box center [631, 118] width 68 height 24
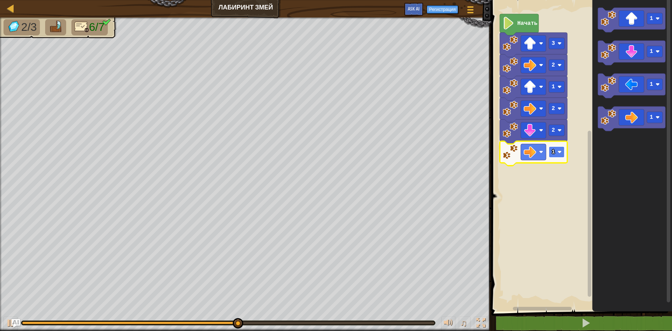
click at [561, 150] on image "Рабочая область Blockly" at bounding box center [559, 152] width 4 height 4
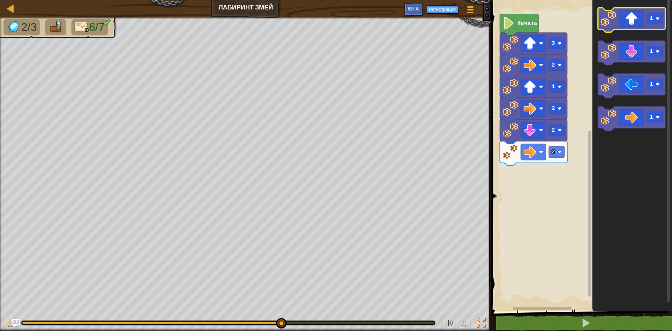
click at [630, 26] on icon "Рабочая область Blockly" at bounding box center [631, 20] width 68 height 24
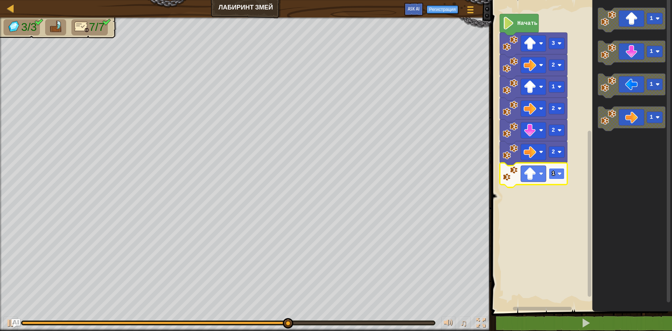
click at [556, 177] on rect "Рабочая область Blockly" at bounding box center [556, 173] width 16 height 11
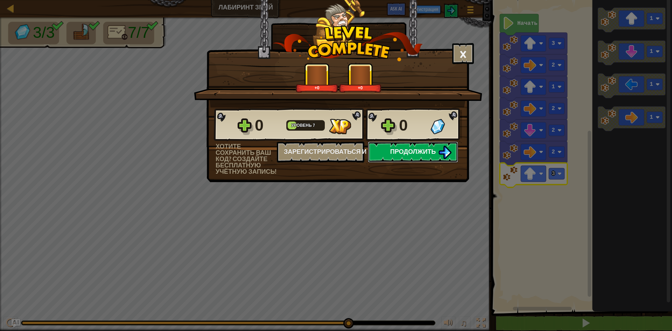
click at [393, 154] on span "Продолжить" at bounding box center [413, 151] width 46 height 9
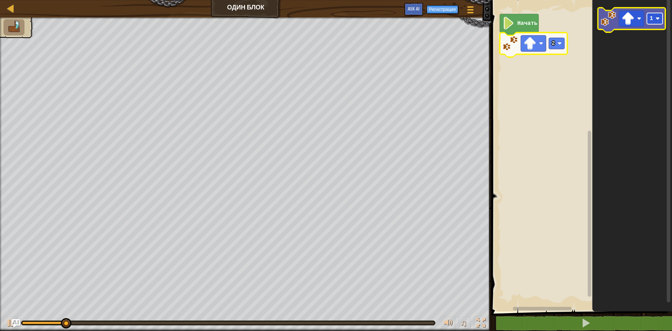
click at [650, 17] on text "1" at bounding box center [650, 18] width 3 height 6
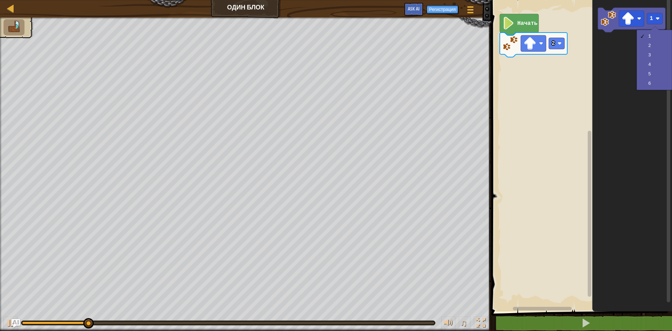
click at [619, 53] on icon "Рабочая область Blockly" at bounding box center [632, 154] width 80 height 314
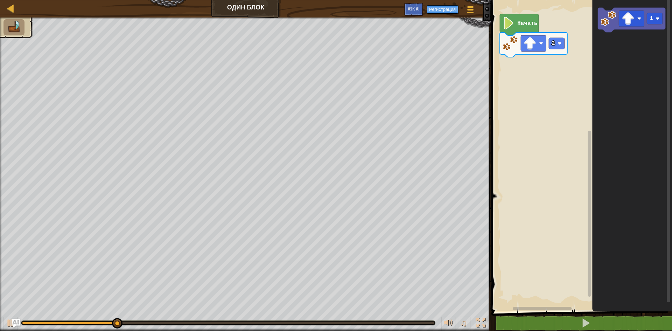
click at [543, 104] on rect "Рабочая область Blockly" at bounding box center [580, 154] width 183 height 314
click at [520, 100] on rect "Рабочая область Blockly" at bounding box center [580, 154] width 183 height 314
click at [537, 42] on rect "Рабочая область Blockly" at bounding box center [532, 43] width 25 height 16
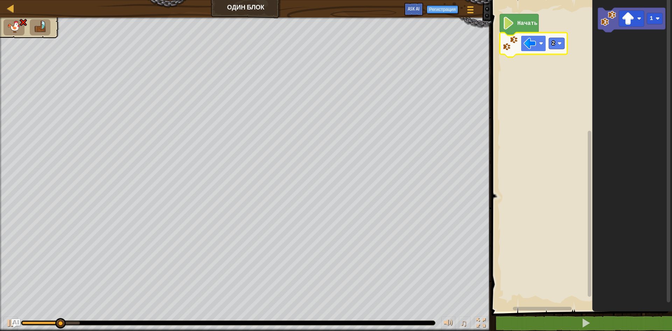
click at [536, 43] on rect "Рабочая область Blockly" at bounding box center [532, 43] width 25 height 16
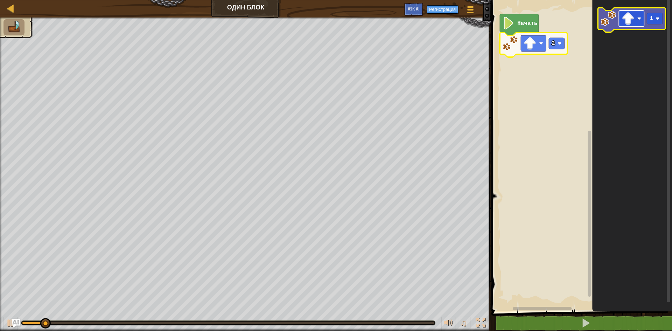
click at [628, 22] on image "Рабочая область Blockly" at bounding box center [627, 18] width 13 height 13
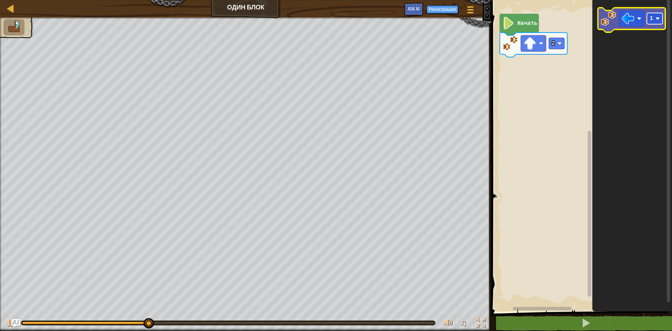
click at [657, 21] on image "Рабочая область Blockly" at bounding box center [657, 18] width 4 height 4
click at [579, 36] on div "Начать 2 4" at bounding box center [580, 154] width 183 height 314
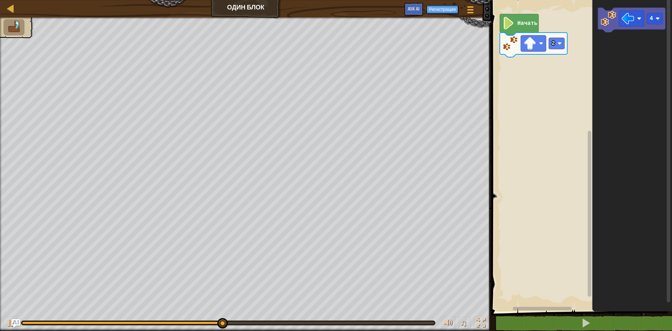
click at [572, 43] on div "Начать 2 4" at bounding box center [580, 154] width 183 height 314
click at [554, 58] on div "Начать 2 4" at bounding box center [580, 154] width 183 height 314
click at [542, 65] on rect "Рабочая область Blockly" at bounding box center [580, 154] width 183 height 314
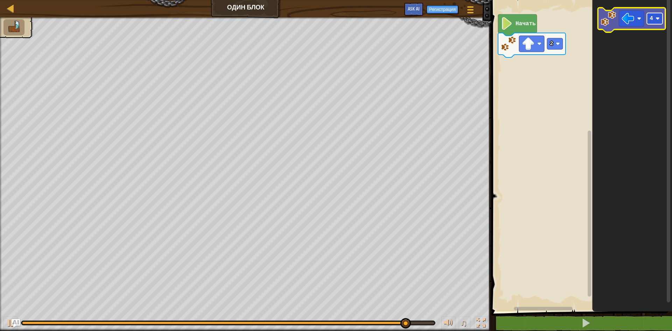
click at [652, 22] on text "4" at bounding box center [650, 18] width 3 height 6
click at [620, 26] on rect "Рабочая область Blockly" at bounding box center [630, 18] width 25 height 16
click at [607, 22] on image "Рабочая область Blockly" at bounding box center [607, 18] width 15 height 15
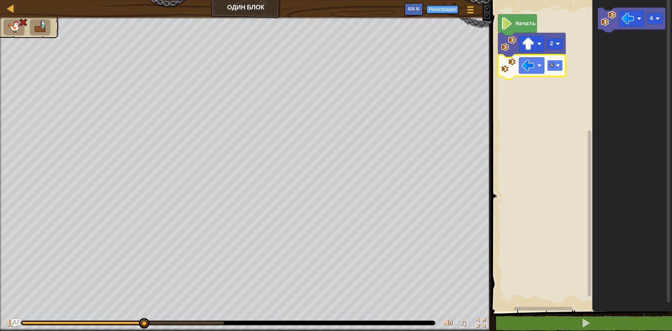
click at [554, 66] on rect "Рабочая область Blockly" at bounding box center [555, 65] width 16 height 11
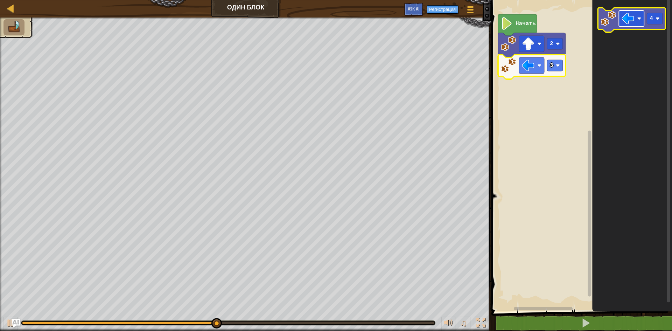
click at [636, 21] on rect "Рабочая область Blockly" at bounding box center [630, 18] width 25 height 16
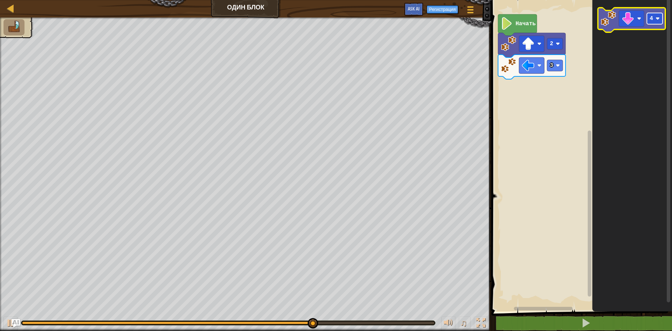
click at [649, 20] on g "4" at bounding box center [654, 18] width 16 height 11
click at [612, 22] on image "Рабочая область Blockly" at bounding box center [607, 18] width 15 height 15
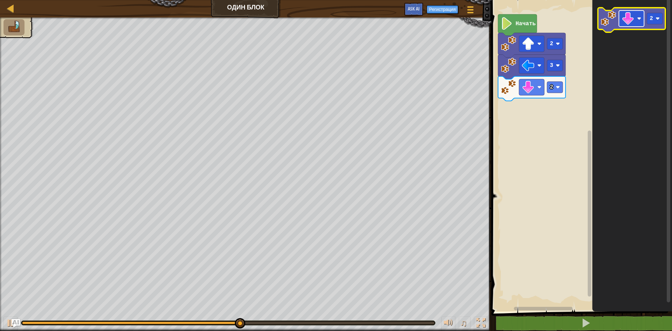
click at [635, 23] on rect "Рабочая область Blockly" at bounding box center [630, 18] width 25 height 16
click at [657, 17] on g "2" at bounding box center [654, 18] width 16 height 11
click at [610, 23] on image "Рабочая область Blockly" at bounding box center [607, 18] width 15 height 15
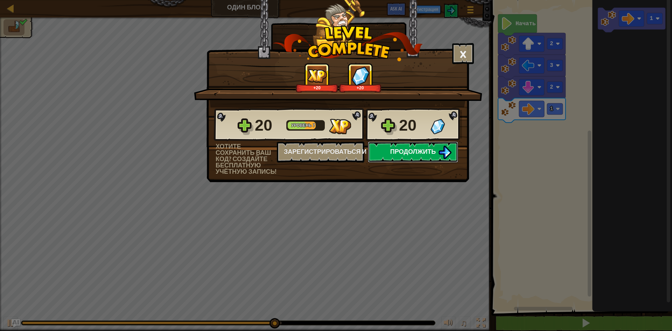
click at [424, 150] on span "Продолжить" at bounding box center [413, 151] width 46 height 9
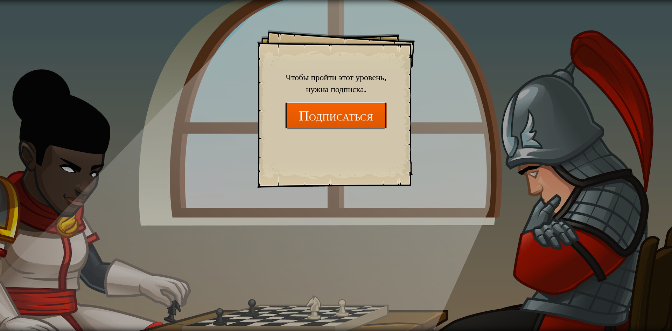
click at [373, 115] on button "Подписаться" at bounding box center [335, 115] width 101 height 27
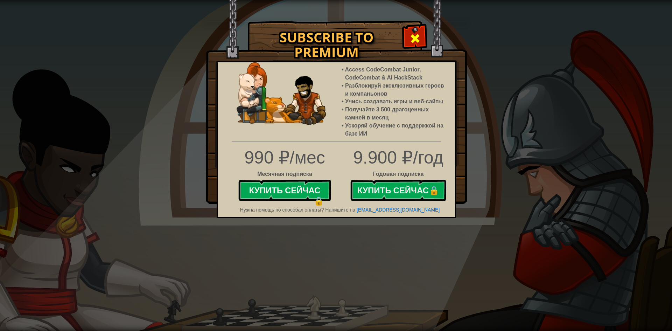
click at [409, 33] on div at bounding box center [415, 38] width 22 height 22
